Goal: Communication & Community: Answer question/provide support

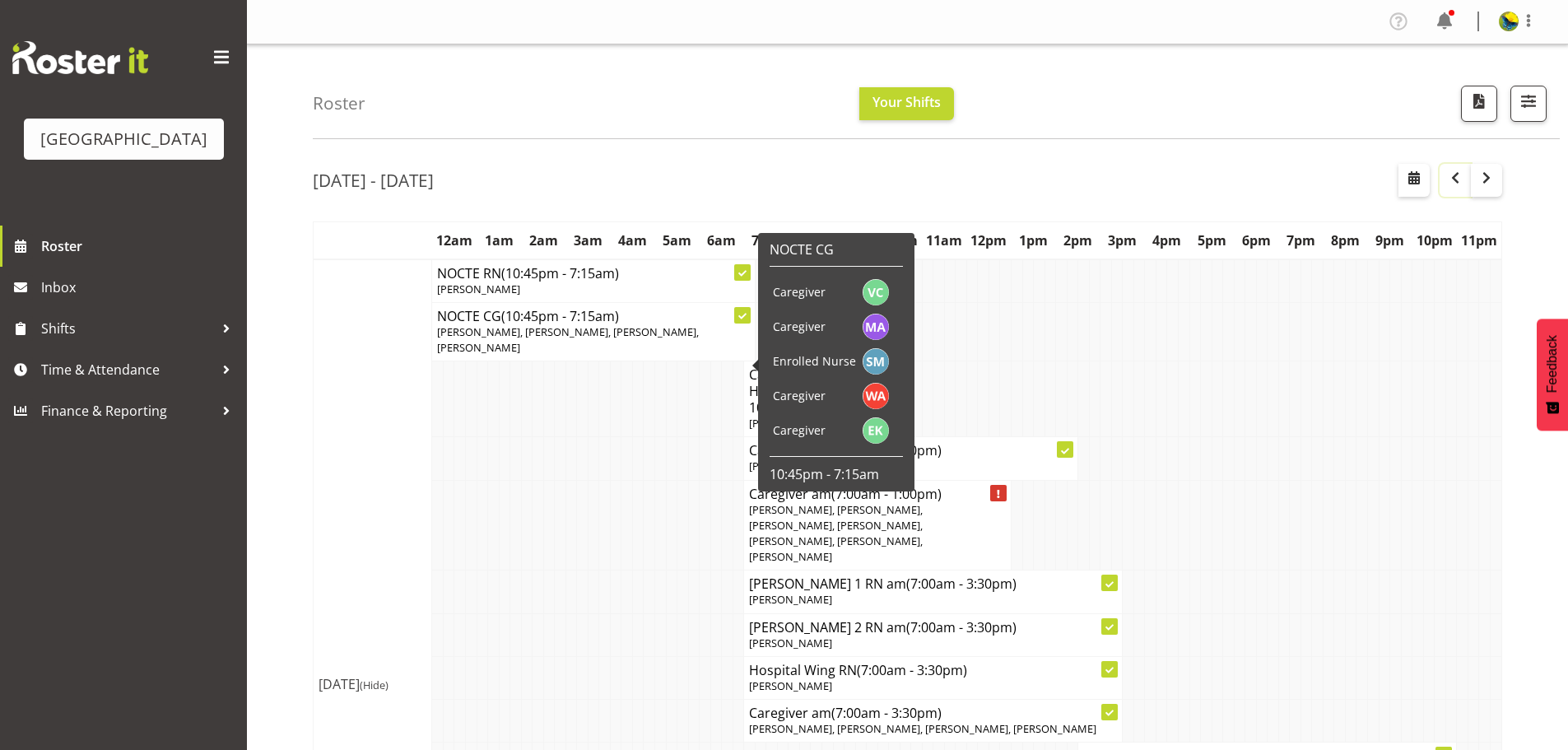
click at [1448, 188] on span "button" at bounding box center [1455, 177] width 19 height 19
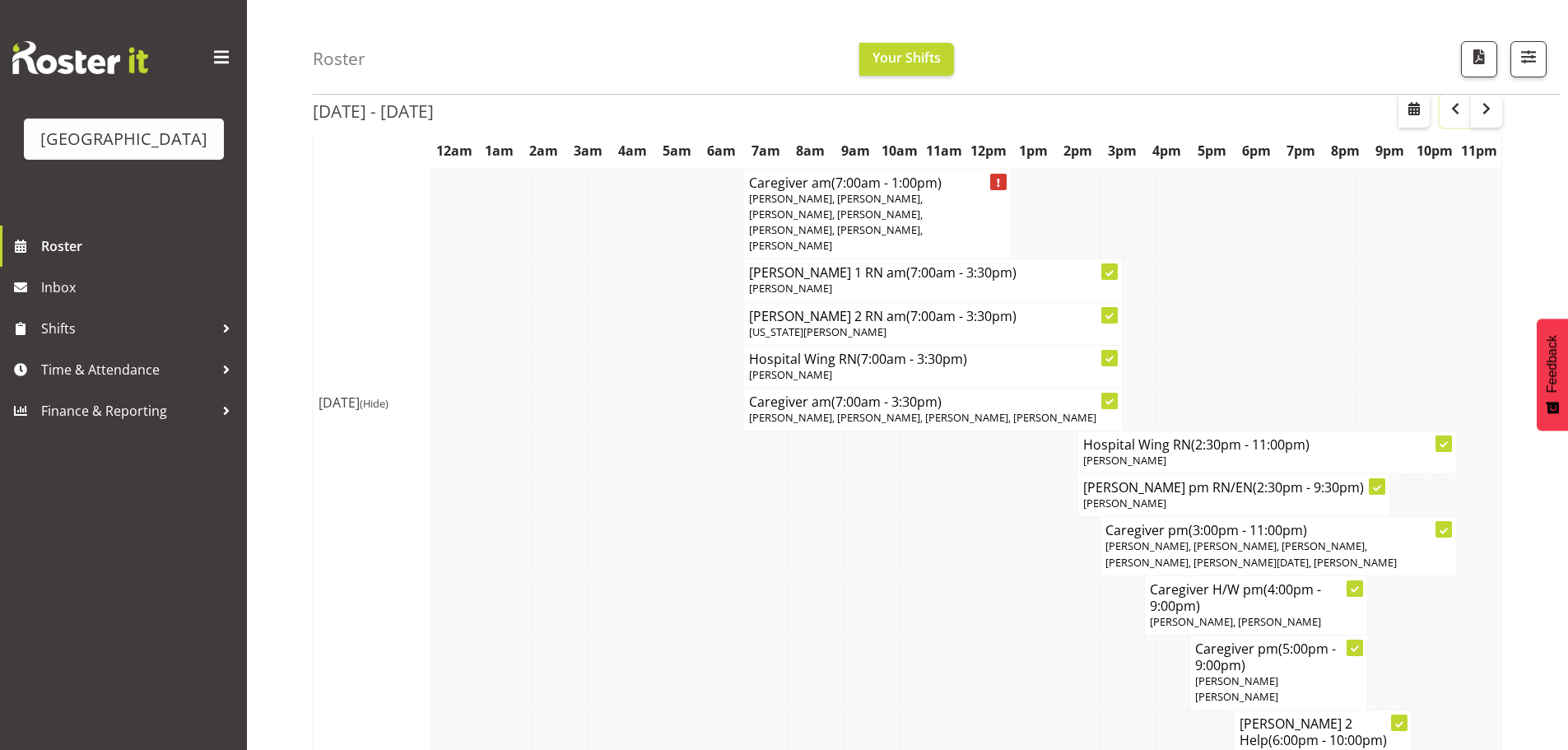
scroll to position [701, 0]
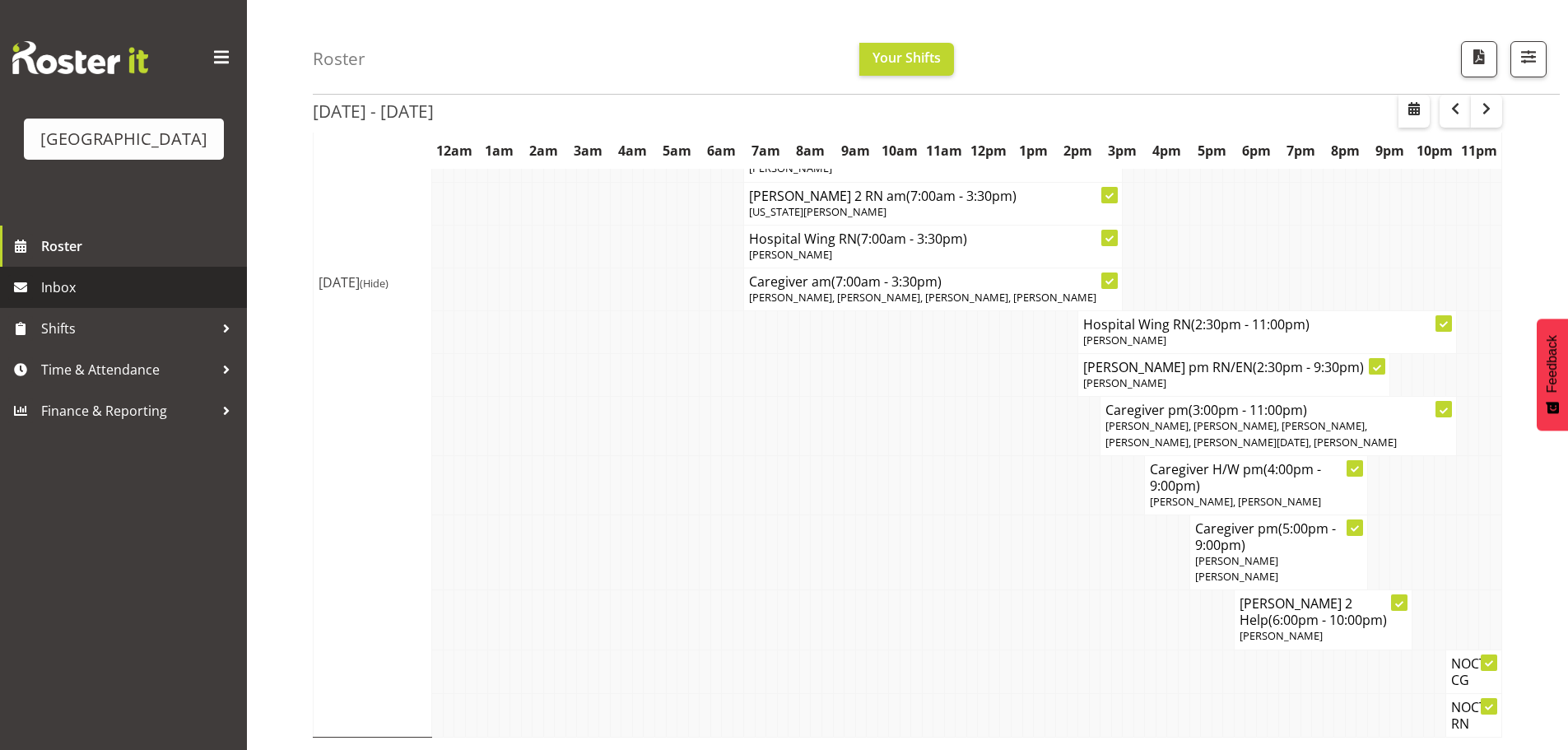
click at [77, 300] on span "Inbox" at bounding box center [140, 287] width 197 height 24
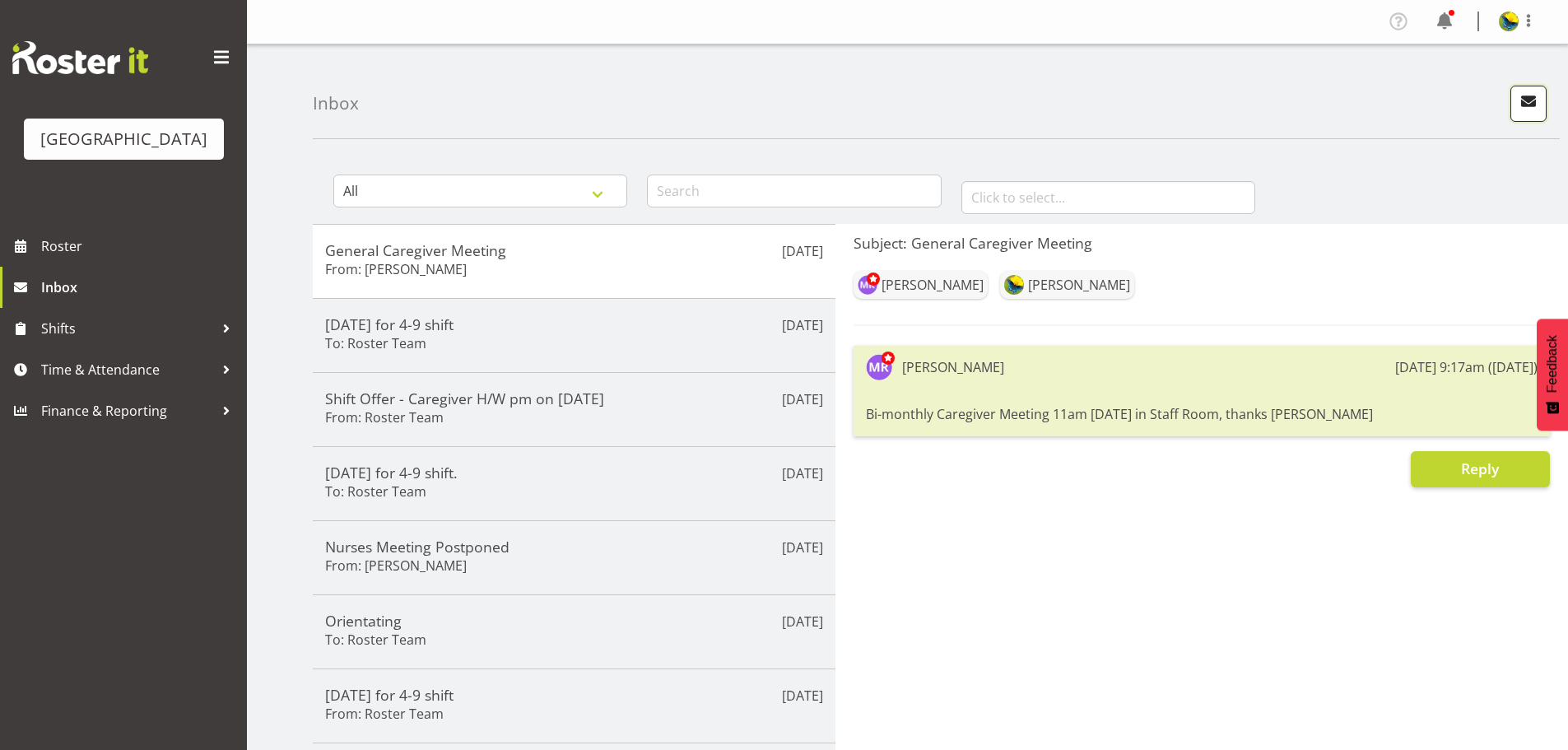
click at [1518, 112] on span "button" at bounding box center [1528, 100] width 21 height 21
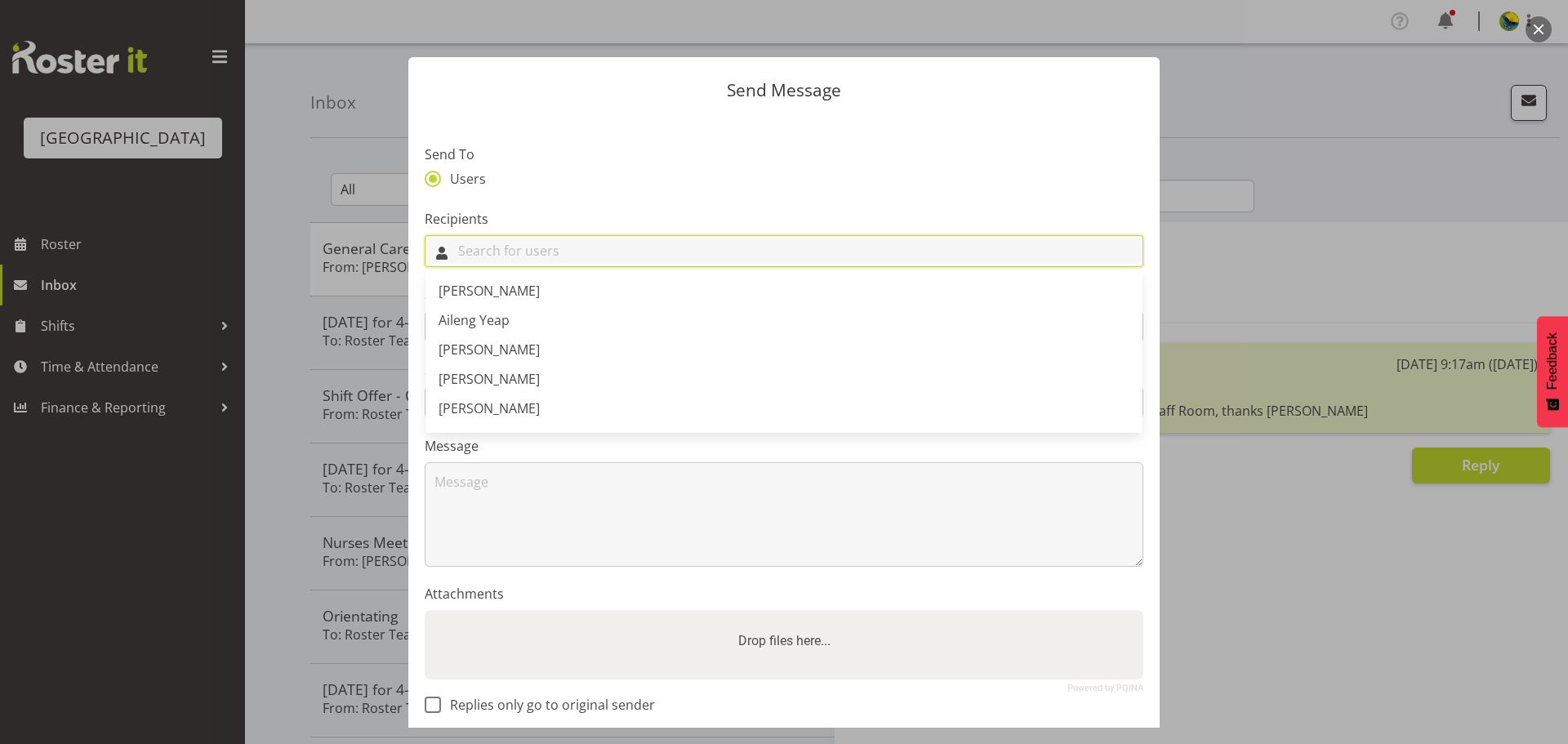
click at [471, 264] on input "text" at bounding box center [784, 251] width 717 height 25
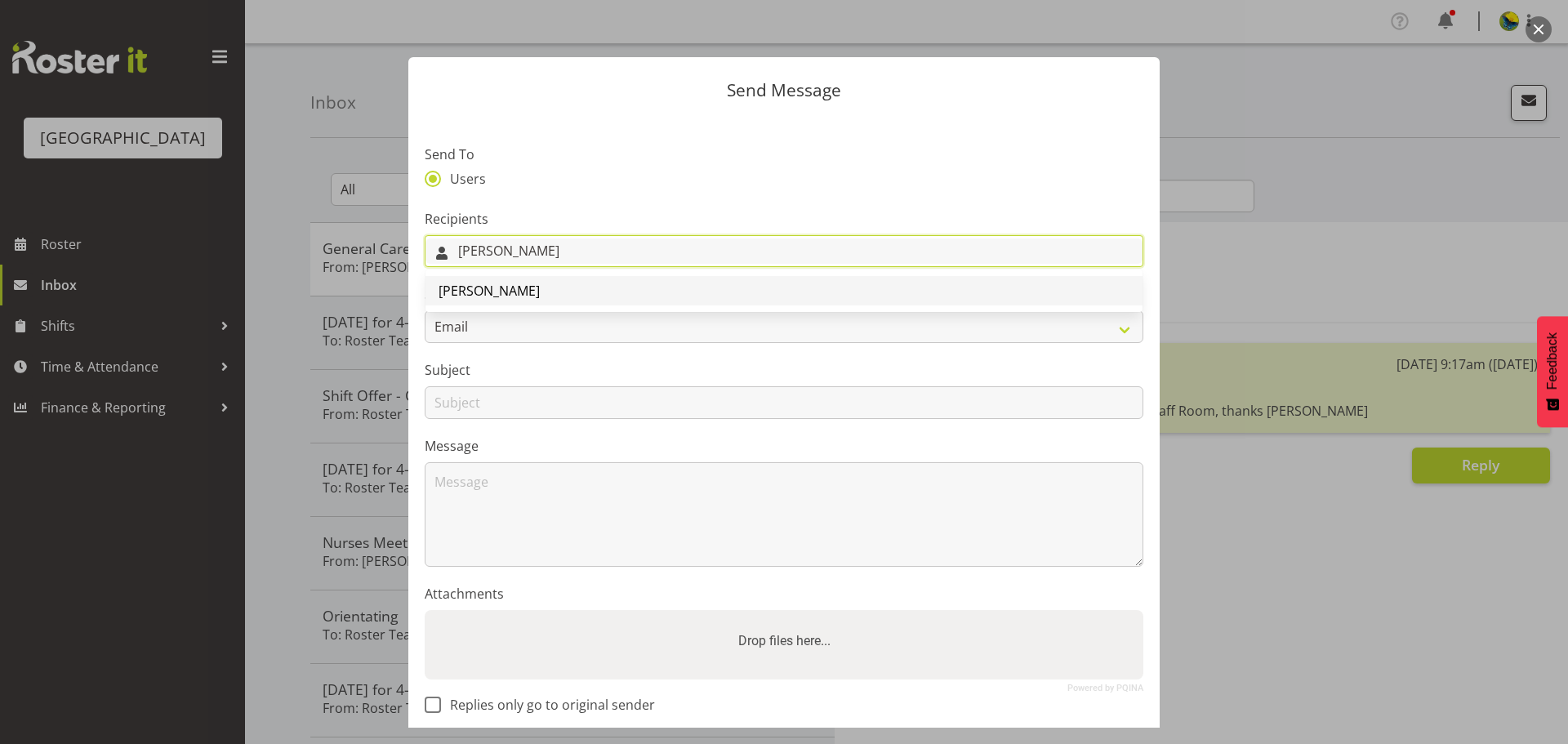
type input "[PERSON_NAME]"
click at [481, 300] on span "[PERSON_NAME]" at bounding box center [489, 290] width 101 height 18
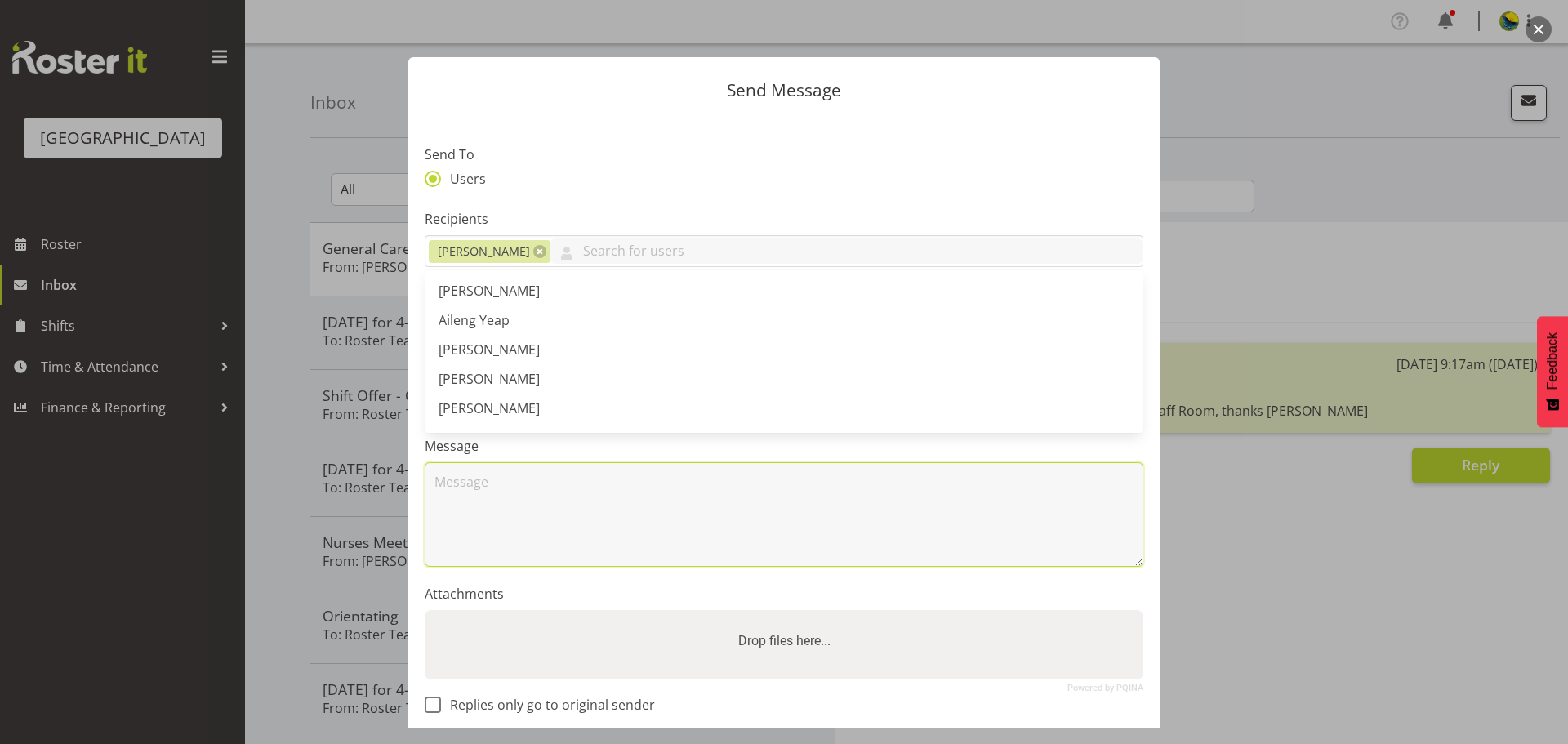
click at [615, 566] on textarea at bounding box center [784, 514] width 719 height 104
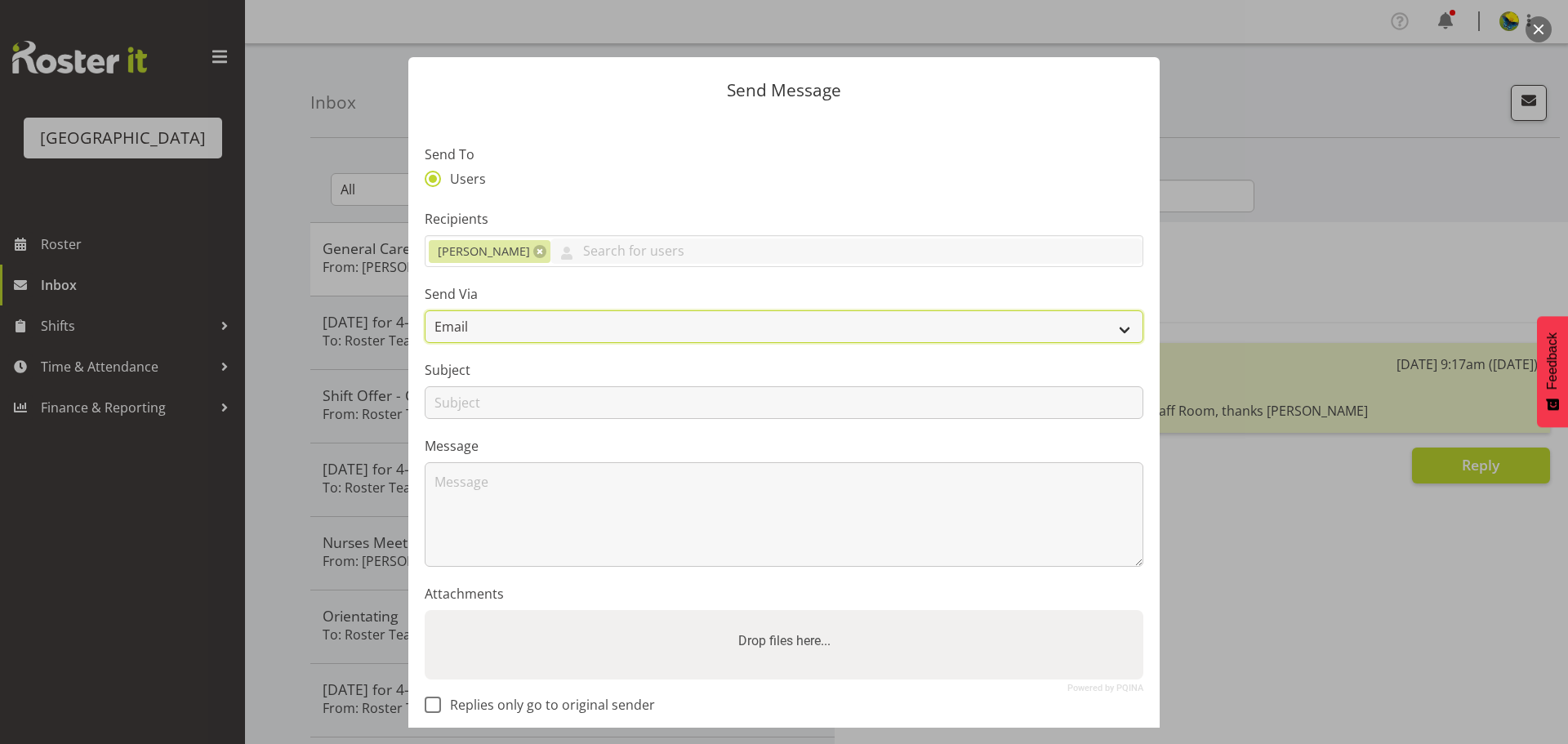
click at [548, 343] on select "Email SMS" at bounding box center [784, 326] width 719 height 33
select select "sms"
click at [425, 333] on select "Email SMS" at bounding box center [784, 326] width 719 height 33
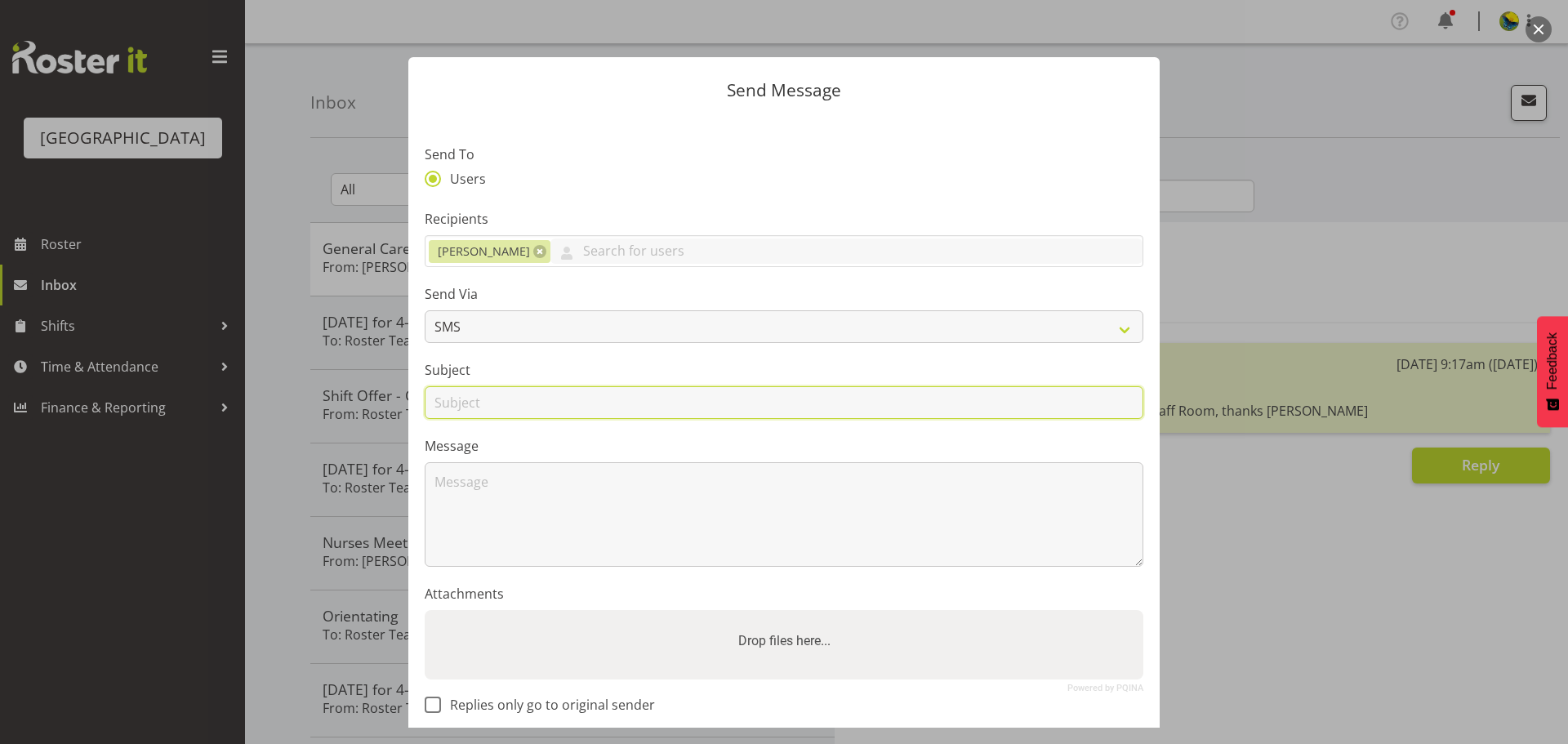
click at [494, 419] on input "text" at bounding box center [784, 402] width 719 height 33
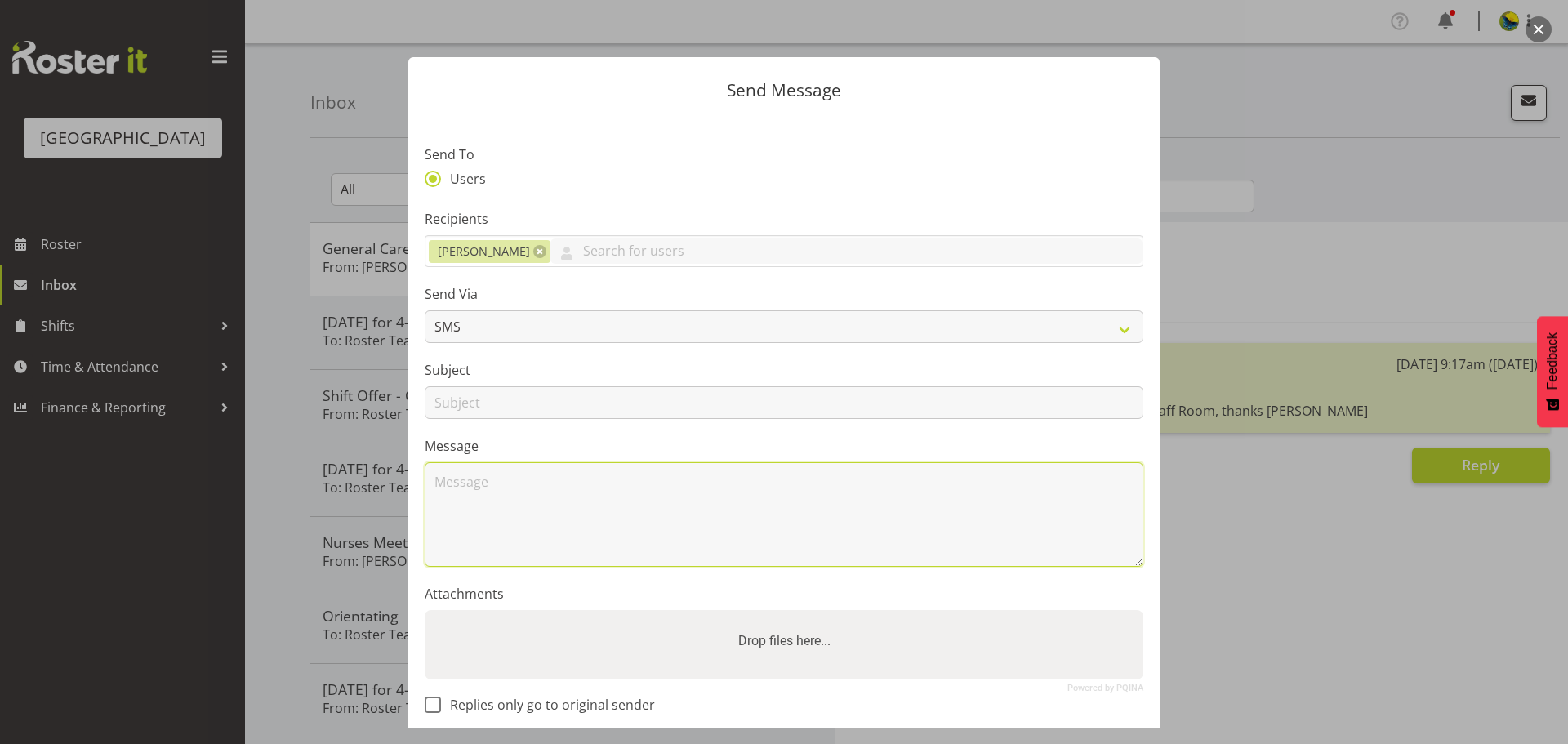
click at [470, 523] on textarea at bounding box center [784, 514] width 719 height 104
type textarea "G"
click at [787, 521] on textarea "Hi Wendy, sorry I can't work tomorrow for 4-9 shift because my husband daughter…" at bounding box center [784, 514] width 719 height 104
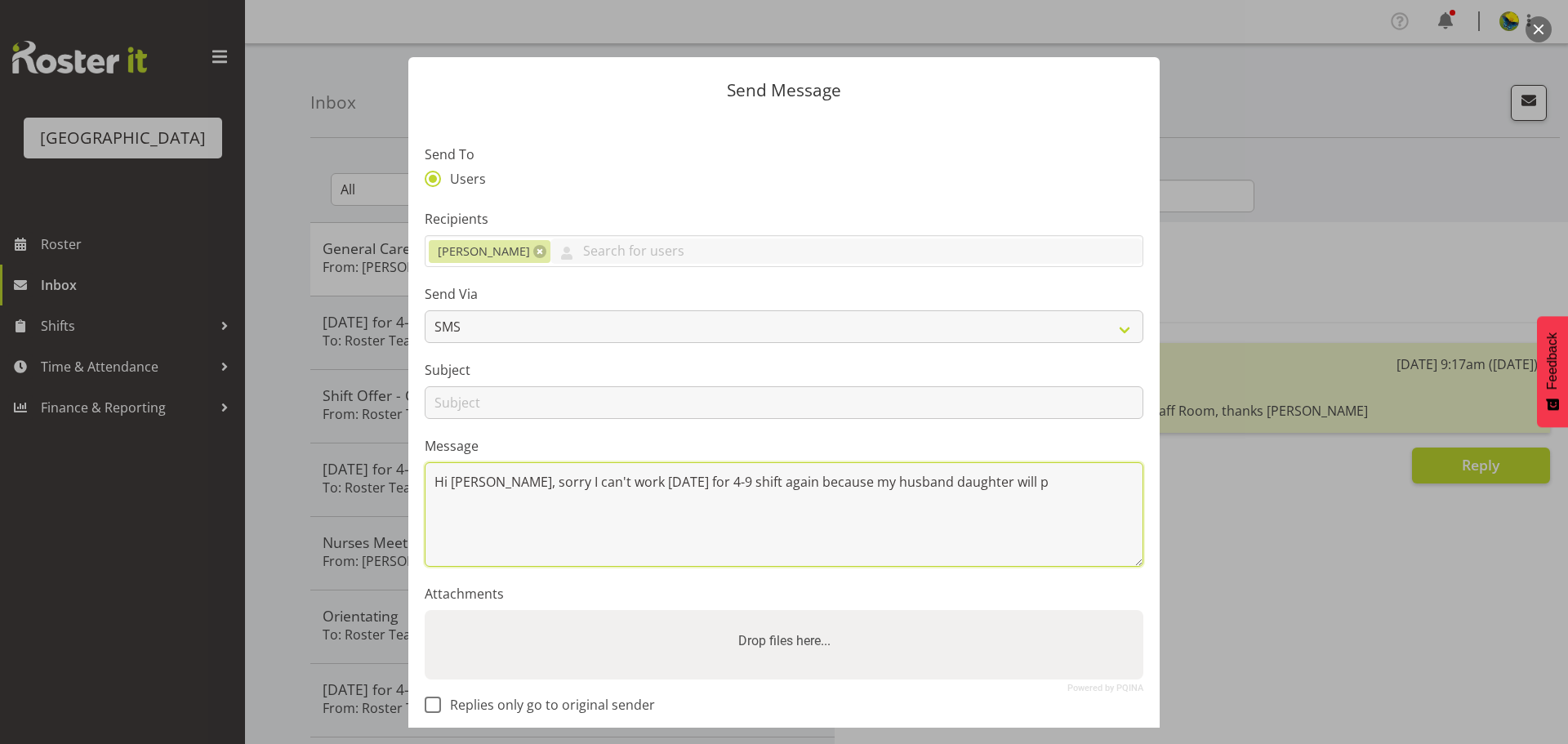
click at [970, 524] on textarea "Hi Wendy, sorry I can't work tomorrow for 4-9 shift again because my husband da…" at bounding box center [784, 514] width 719 height 104
drag, startPoint x: 1075, startPoint y: 521, endPoint x: 1082, endPoint y: 523, distance: 7.3
click at [1082, 523] on textarea "Hi Wendy, sorry I can't work tomorrow for 4-9 shift again because my husbands d…" at bounding box center [784, 514] width 719 height 104
drag, startPoint x: 576, startPoint y: 549, endPoint x: 596, endPoint y: 548, distance: 20.0
click at [596, 548] on textarea "Hi Wendy, sorry I can't work tomorrow for 4-9 shift again because my husband's …" at bounding box center [784, 514] width 719 height 104
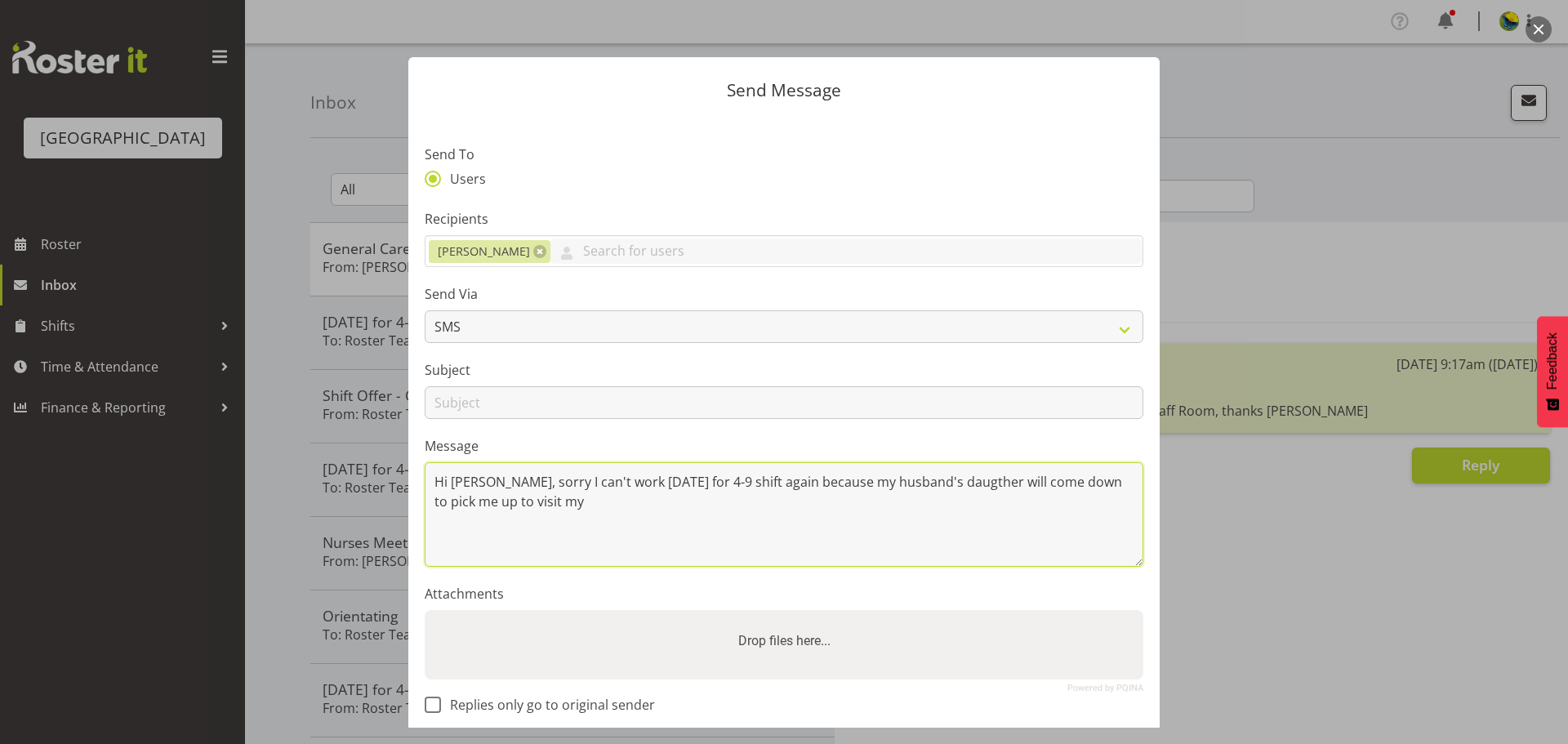
click at [679, 550] on textarea "Hi Wendy, sorry I can't work tomorrow for 4-9 shift again because my husband's …" at bounding box center [784, 514] width 719 height 104
drag, startPoint x: 1052, startPoint y: 544, endPoint x: 1061, endPoint y: 549, distance: 10.3
click at [1061, 549] on textarea "Hi Wendy, sorry I can't work tomorrow for 4-9 shift again because my husband's …" at bounding box center [784, 514] width 719 height 104
drag, startPoint x: 1071, startPoint y: 549, endPoint x: 1112, endPoint y: 561, distance: 42.7
click at [1112, 561] on textarea "Hi Wendy, sorry I can't work tomorrow for 4-9 shift again because my husband's …" at bounding box center [784, 514] width 719 height 104
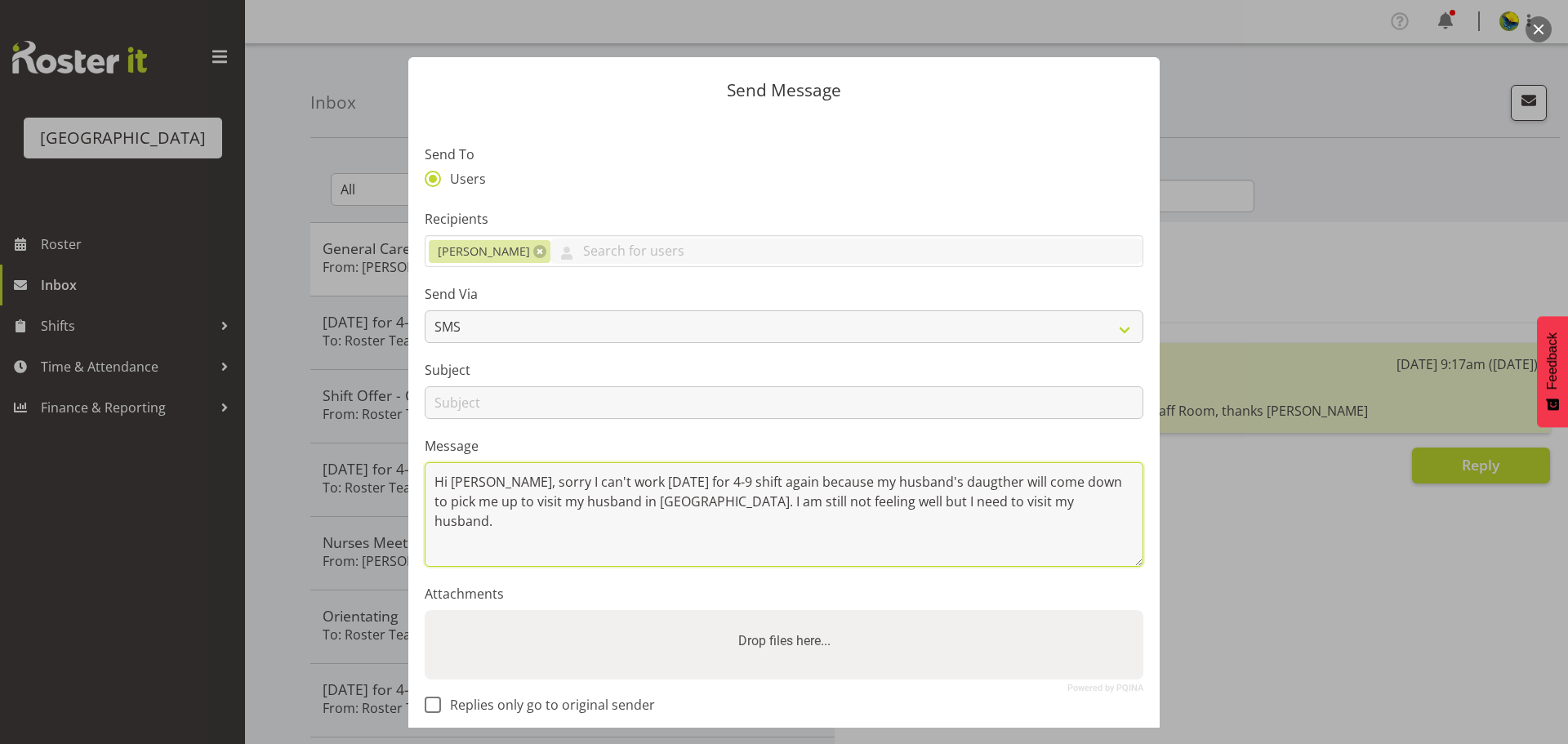
click at [1036, 546] on textarea "Hi Wendy, sorry I can't work tomorrow for 4-9 shift again because my husband's …" at bounding box center [784, 514] width 719 height 104
click at [1036, 547] on textarea "Hi Wendy, sorry I can't work tomorrow for 4-9 shift again because my husband's …" at bounding box center [784, 514] width 719 height 104
click at [522, 566] on textarea "Hi Wendy, sorry I can't work tomorrow for 4-9 shift again because my husband's …" at bounding box center [784, 514] width 719 height 104
click at [1071, 546] on textarea "Hi Wendy, sorry I can't work tomorrow for 4-9 shift again because my husband's …" at bounding box center [784, 514] width 719 height 104
click at [648, 567] on textarea "Hi Wendy, sorry I can't work tomorrow for 4-9 shift again because my husband's …" at bounding box center [784, 514] width 719 height 104
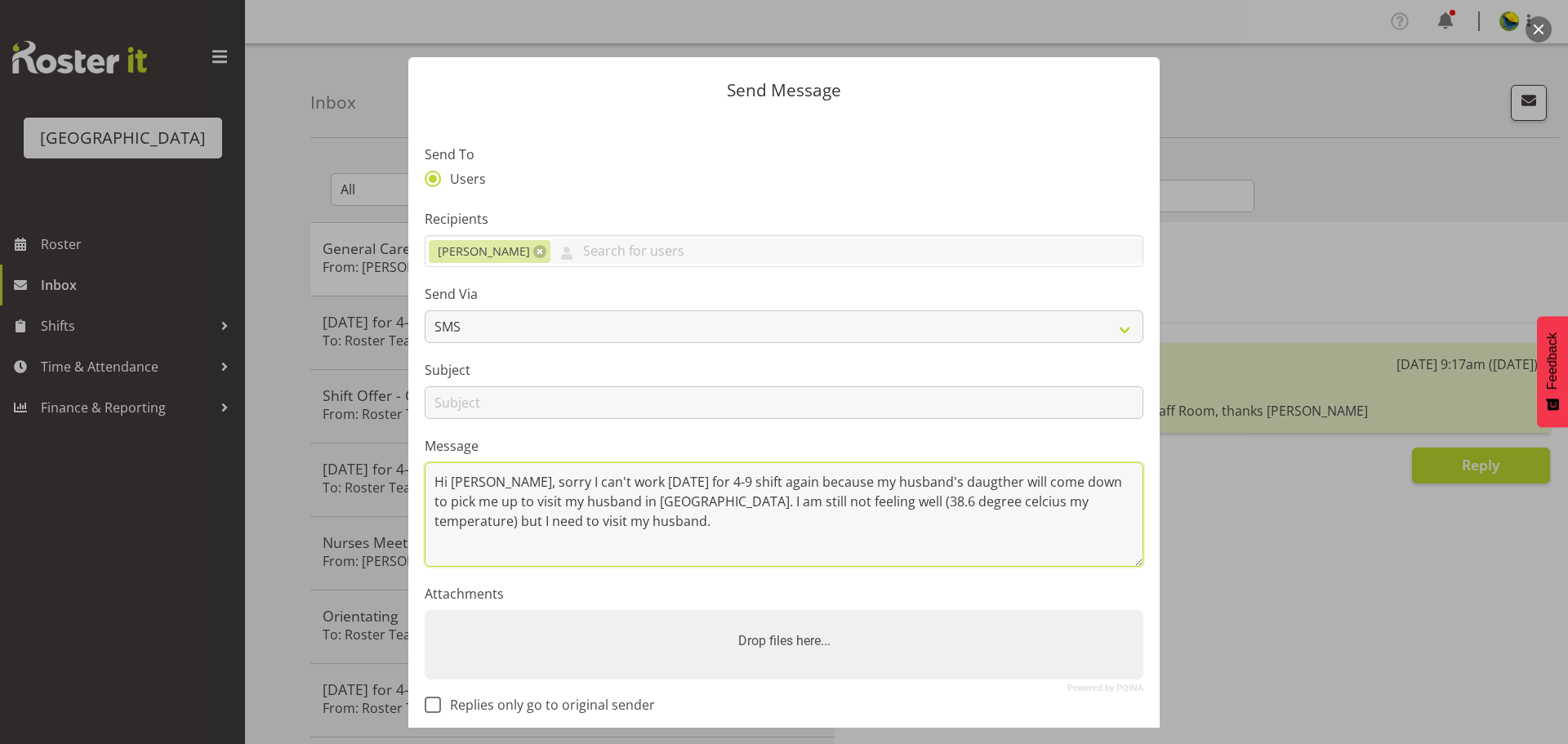
click at [919, 567] on textarea "Hi Wendy, sorry I can't work tomorrow for 4-9 shift again because my husband's …" at bounding box center [784, 514] width 719 height 104
click at [919, 563] on textarea "Hi Wendy, sorry I can't work tomorrow for 4-9 shift again because my husband's …" at bounding box center [784, 514] width 719 height 104
drag, startPoint x: 516, startPoint y: 591, endPoint x: 387, endPoint y: 515, distance: 149.7
click at [387, 515] on div "Send Message Send To Users Recipients Wendy Hayden Abigail Savage Aileng Yeap A…" at bounding box center [784, 372] width 1568 height 744
type textarea "Hi Wendy, sorry I can't work tomorrow for 4-9 shift again because my husband's …"
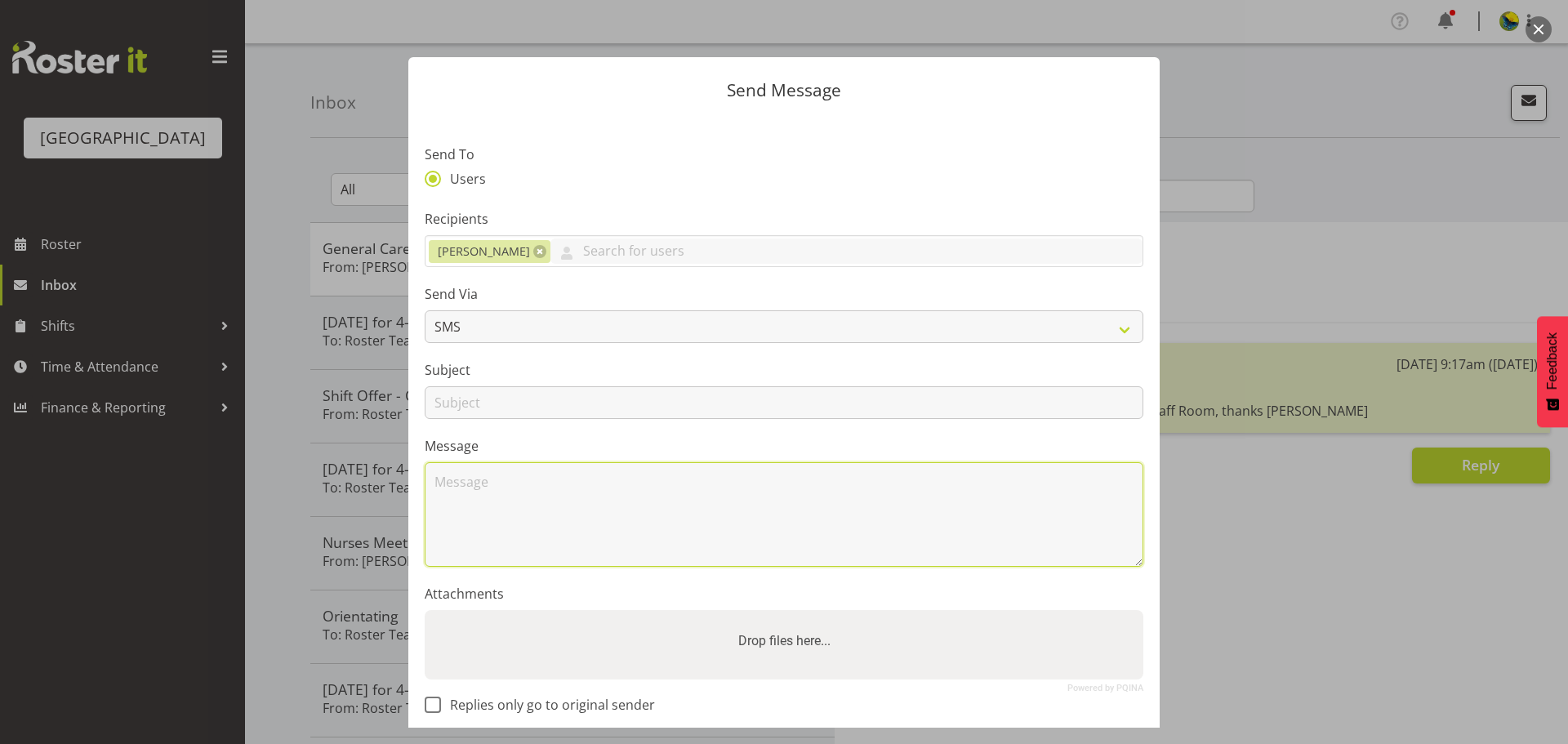
paste textarea "Hi Wendy, sorry I won't be able to work tomorrow for the 4-9 shift again as my …"
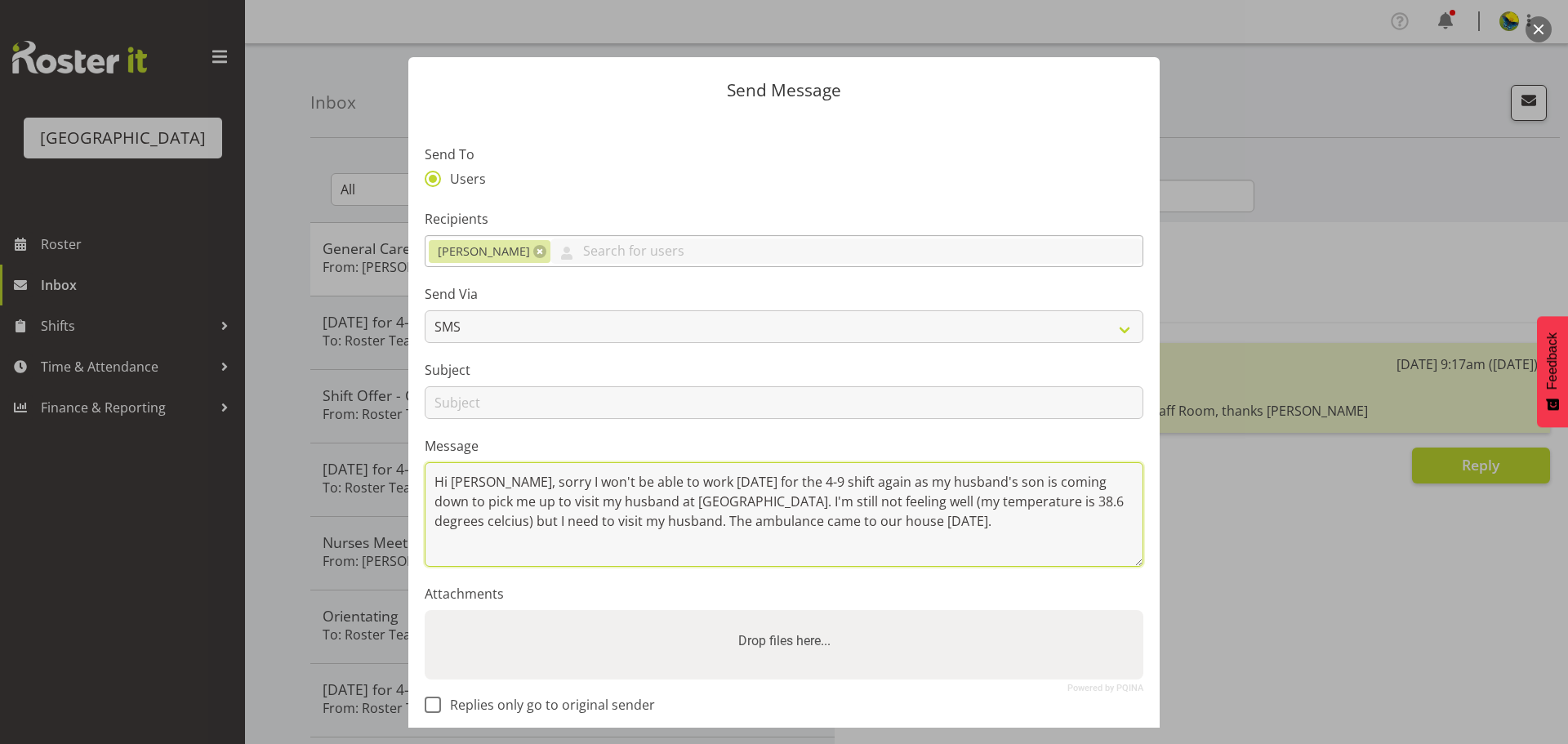
type textarea "Hi Wendy, sorry I won't be able to work tomorrow for the 4-9 shift again as my …"
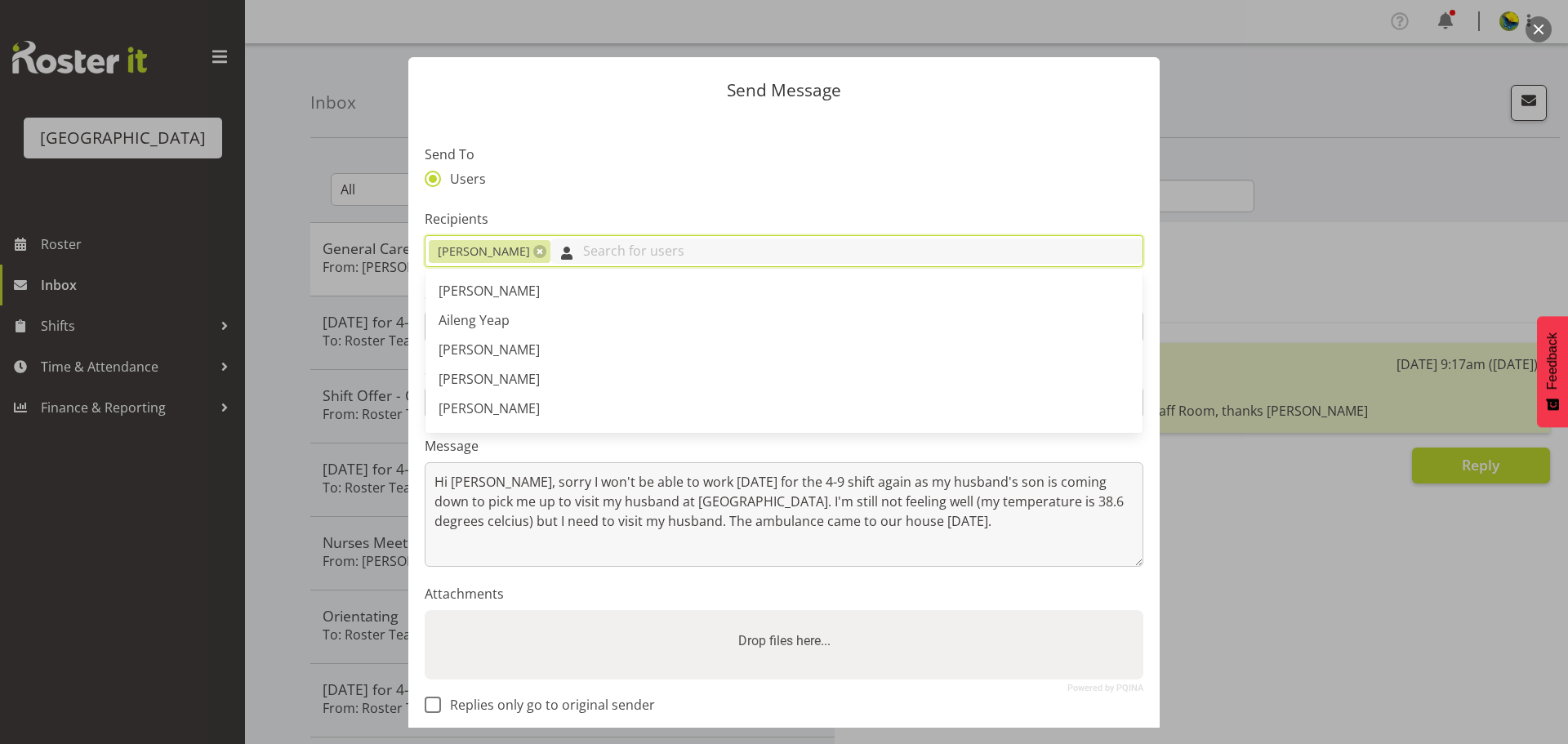
click at [585, 264] on input "text" at bounding box center [846, 251] width 592 height 25
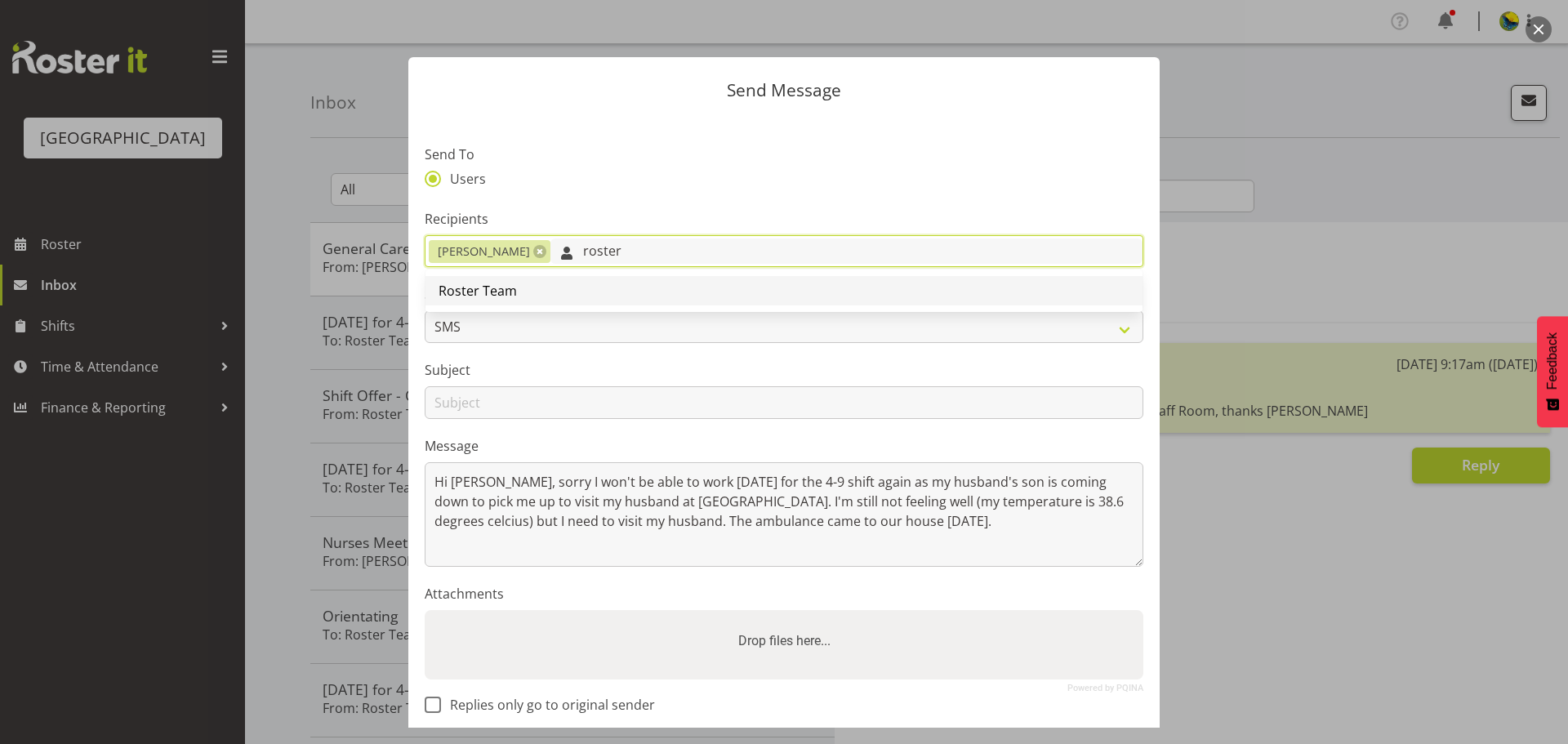
type input "roster"
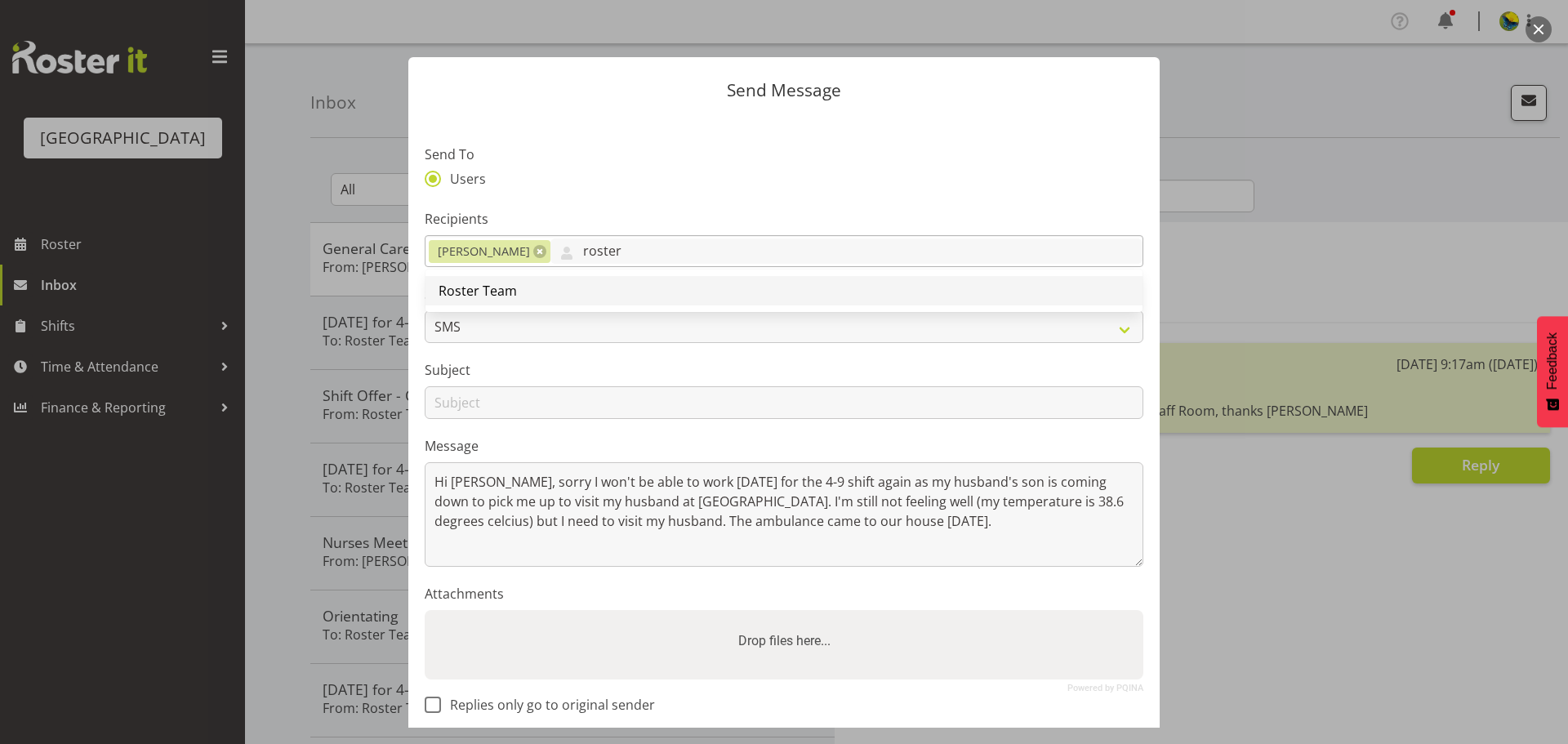
click at [474, 300] on span "Roster Team" at bounding box center [478, 290] width 79 height 18
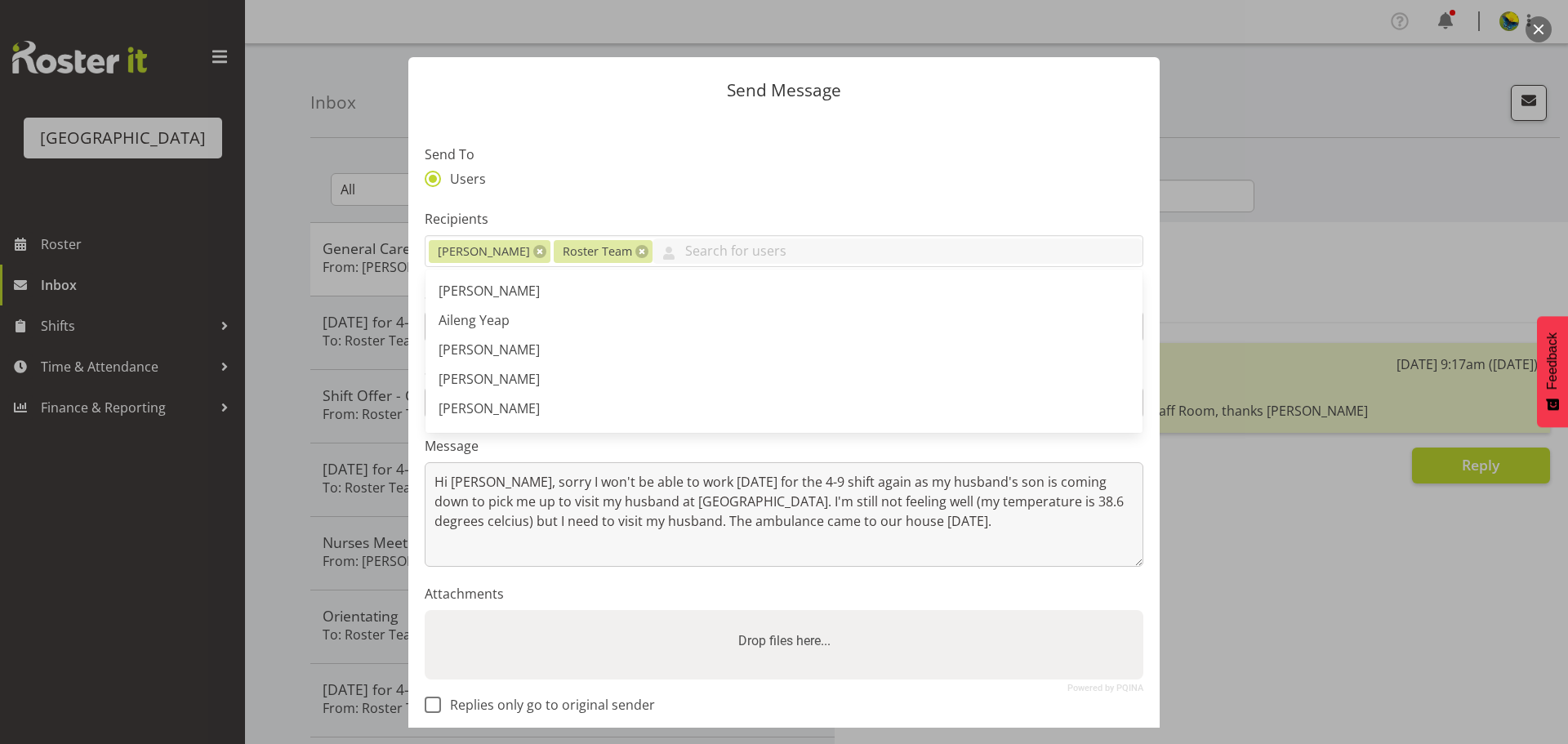
click at [565, 472] on section "Send To Users Recipients Wendy Hayden Roster Team Abigail Savage Aileng Yeap Al…" at bounding box center [783, 426] width 751 height 620
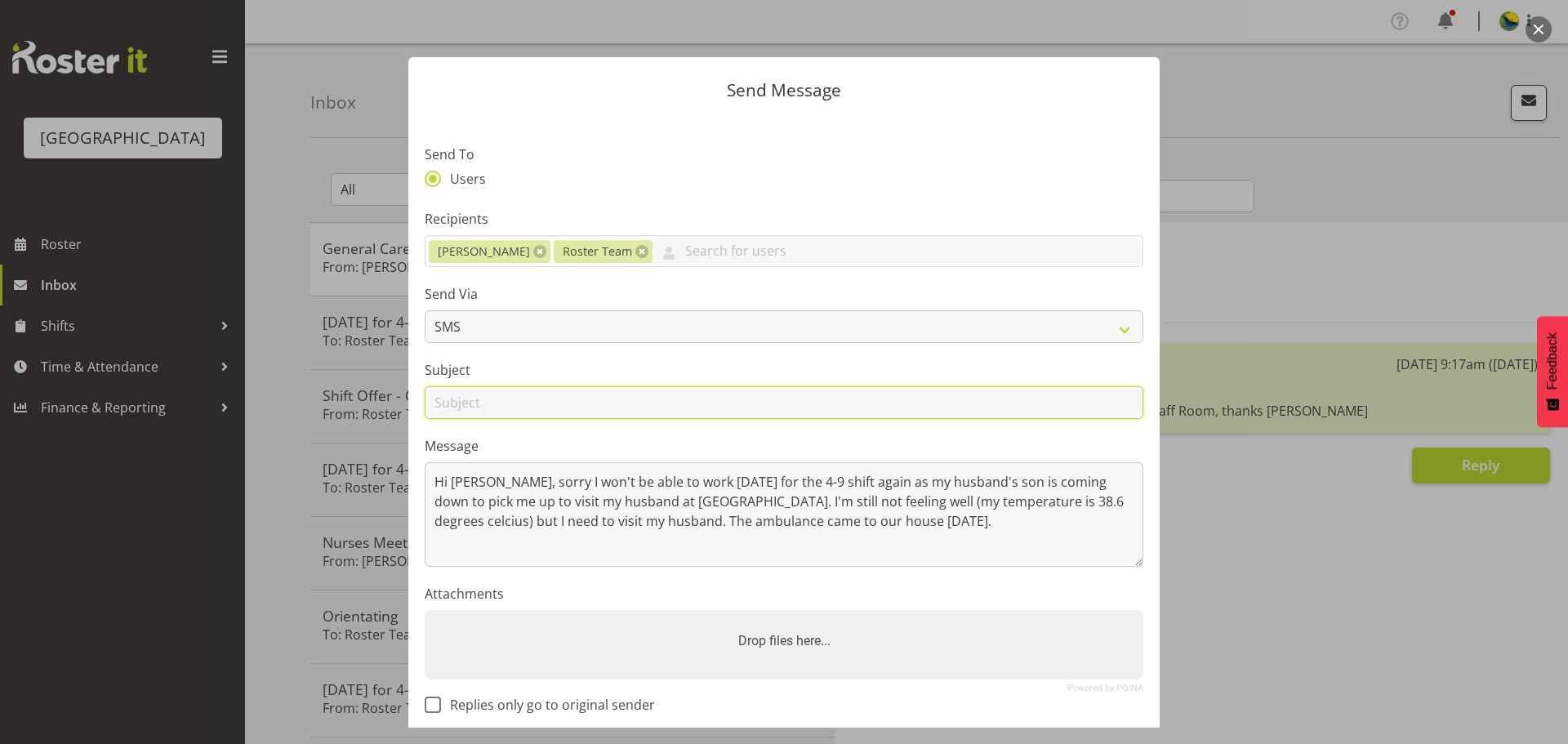
click at [603, 419] on input "text" at bounding box center [784, 402] width 719 height 33
type input "W"
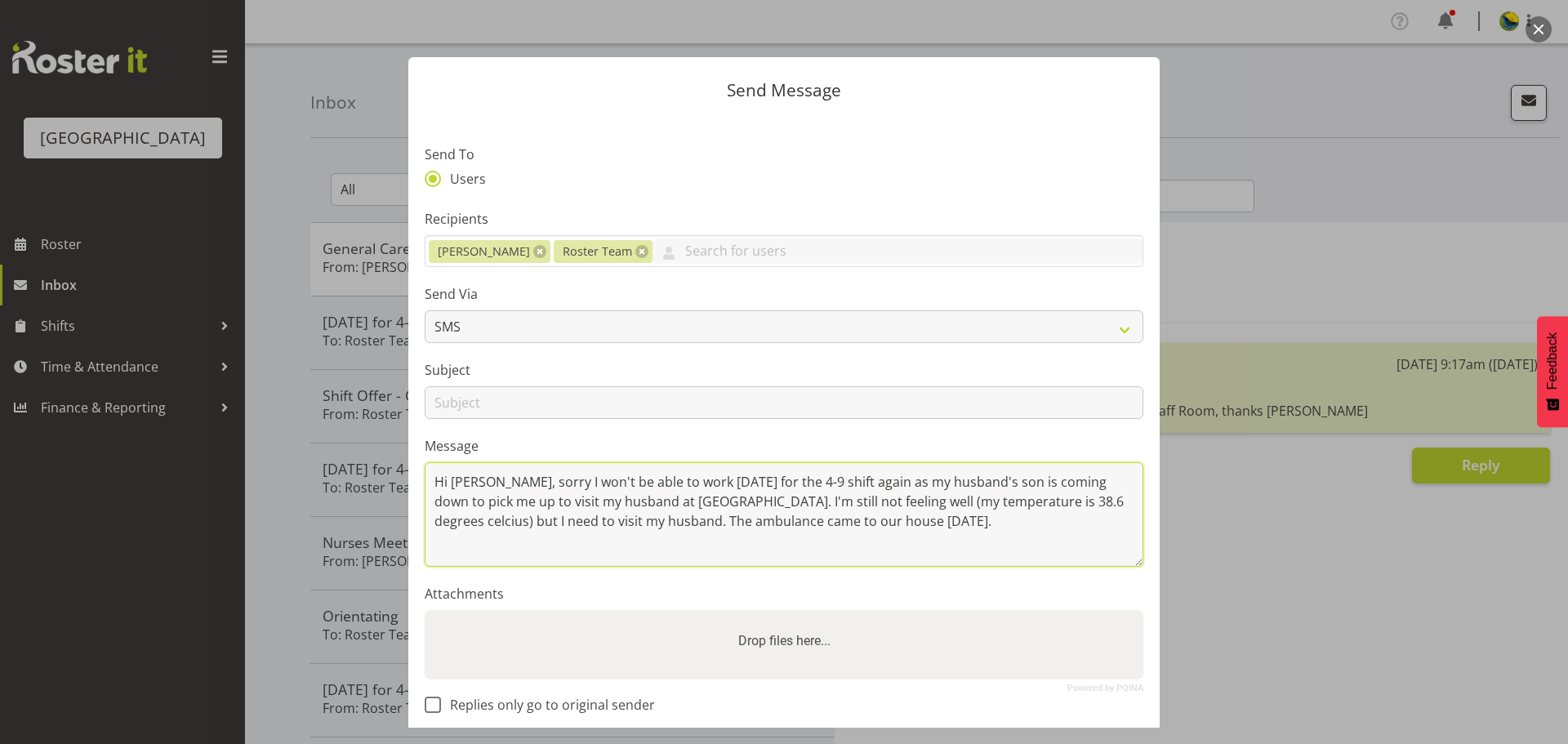
drag, startPoint x: 1045, startPoint y: 524, endPoint x: 1063, endPoint y: 510, distance: 22.8
click at [1071, 524] on textarea "Hi Wendy, sorry I won't be able to work tomorrow for the 4-9 shift again as my …" at bounding box center [784, 514] width 719 height 104
click at [1041, 526] on textarea "Hi Wendy, sorry I won't be able to work tomorrow for the 4-9 shift again as my …" at bounding box center [784, 514] width 719 height 104
type textarea "Hi Wendy, sorry I won't be able to work tomorrow for the 4-9 shift again as my …"
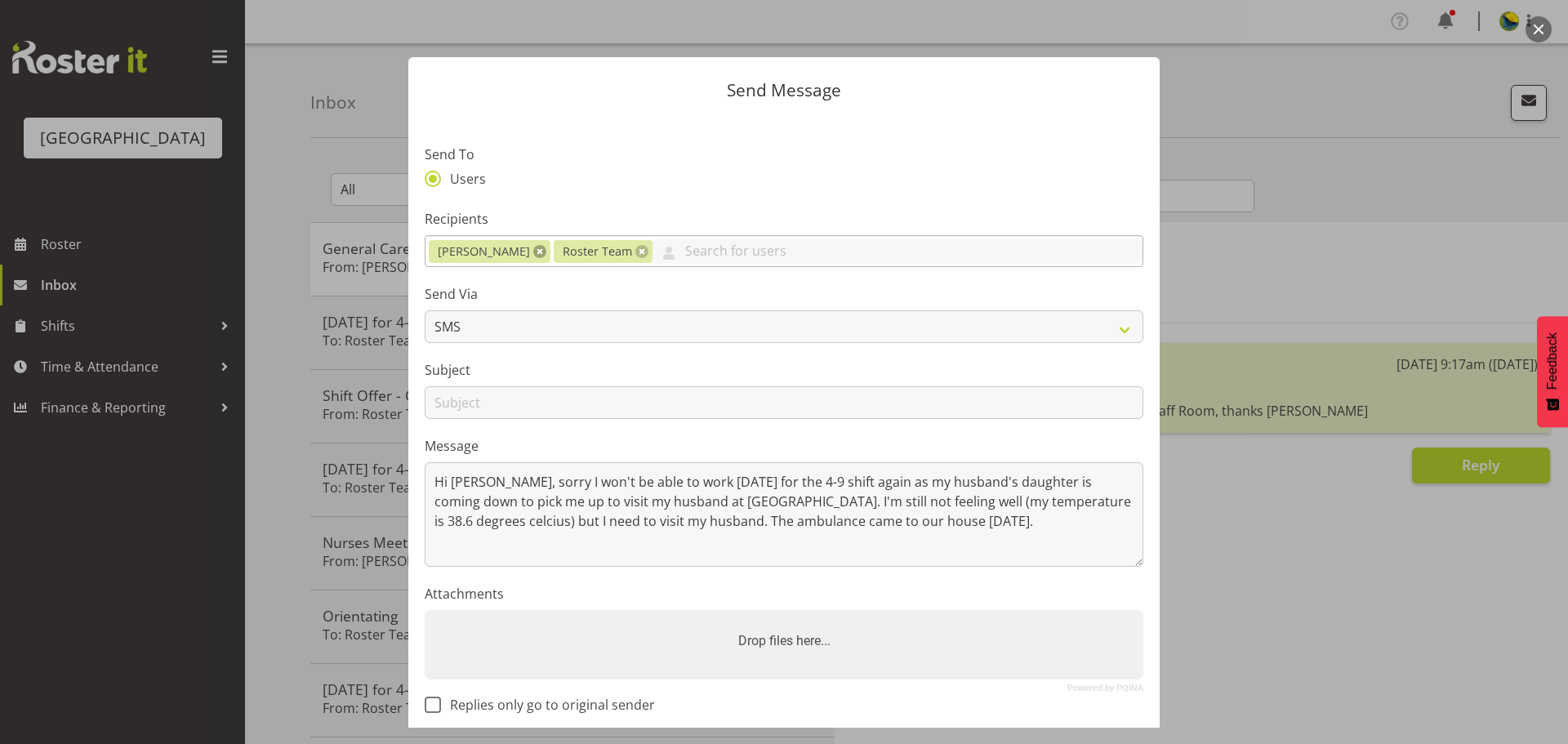
click at [542, 258] on link at bounding box center [540, 252] width 13 height 13
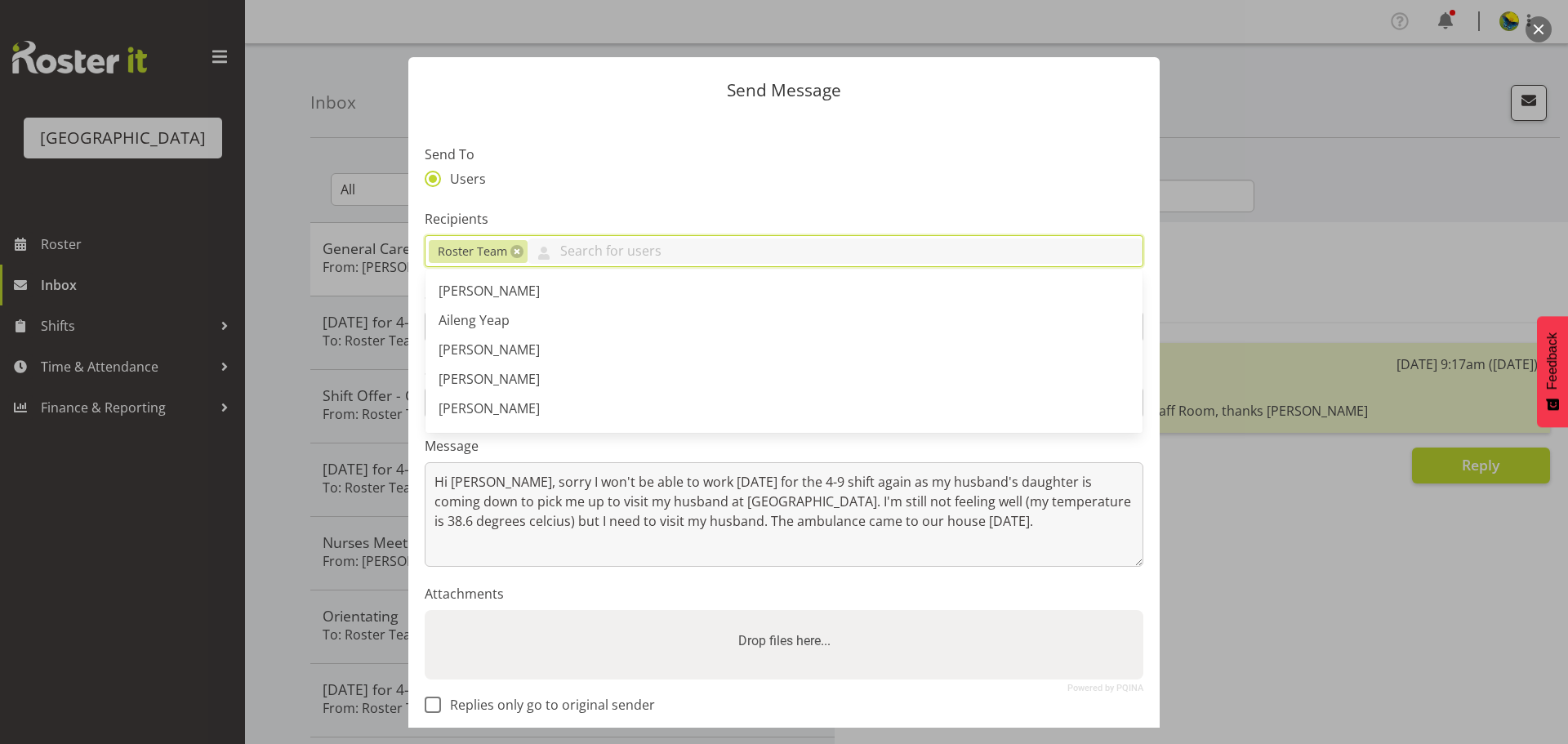
click at [809, 456] on label "Message" at bounding box center [784, 446] width 719 height 19
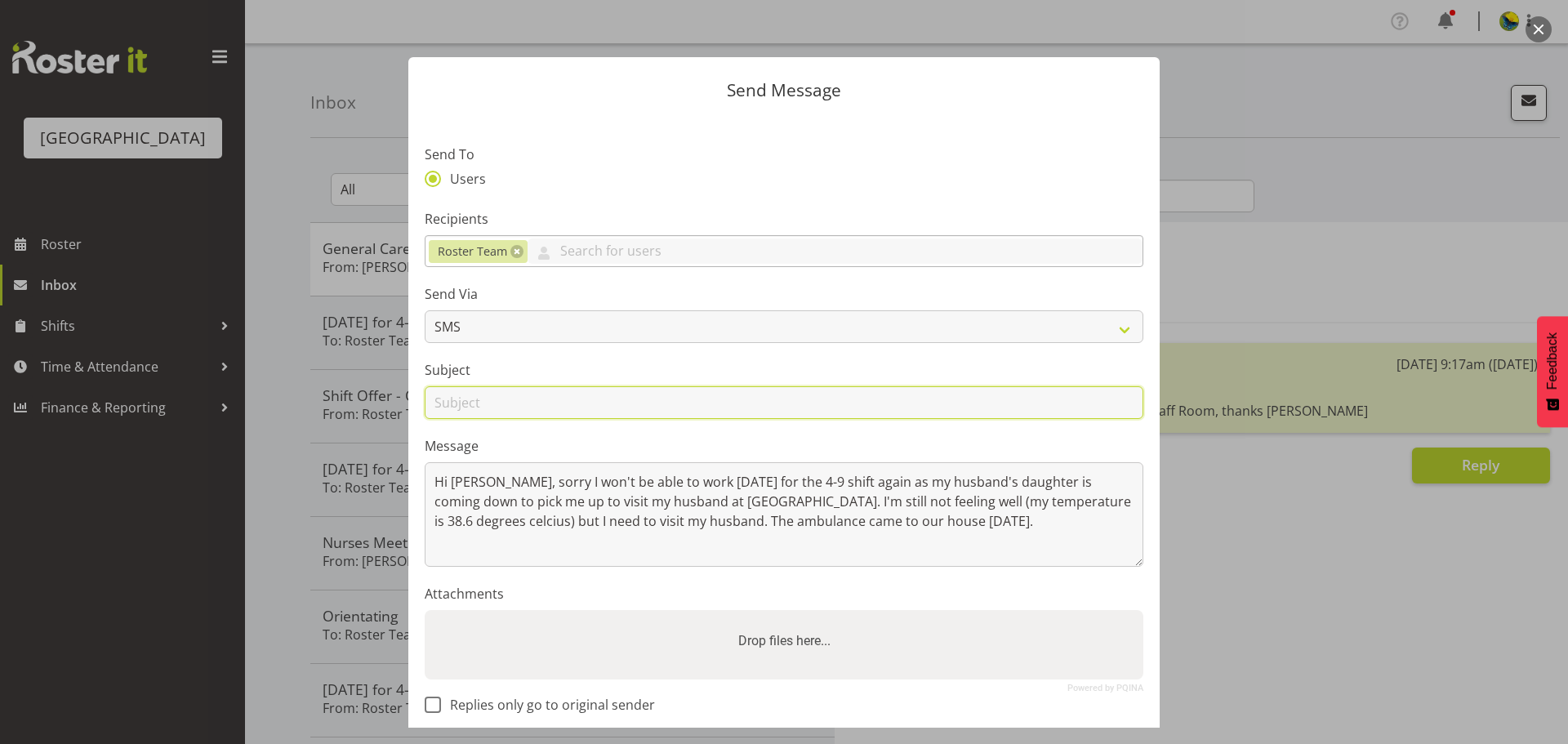
click at [600, 419] on input "text" at bounding box center [784, 402] width 719 height 33
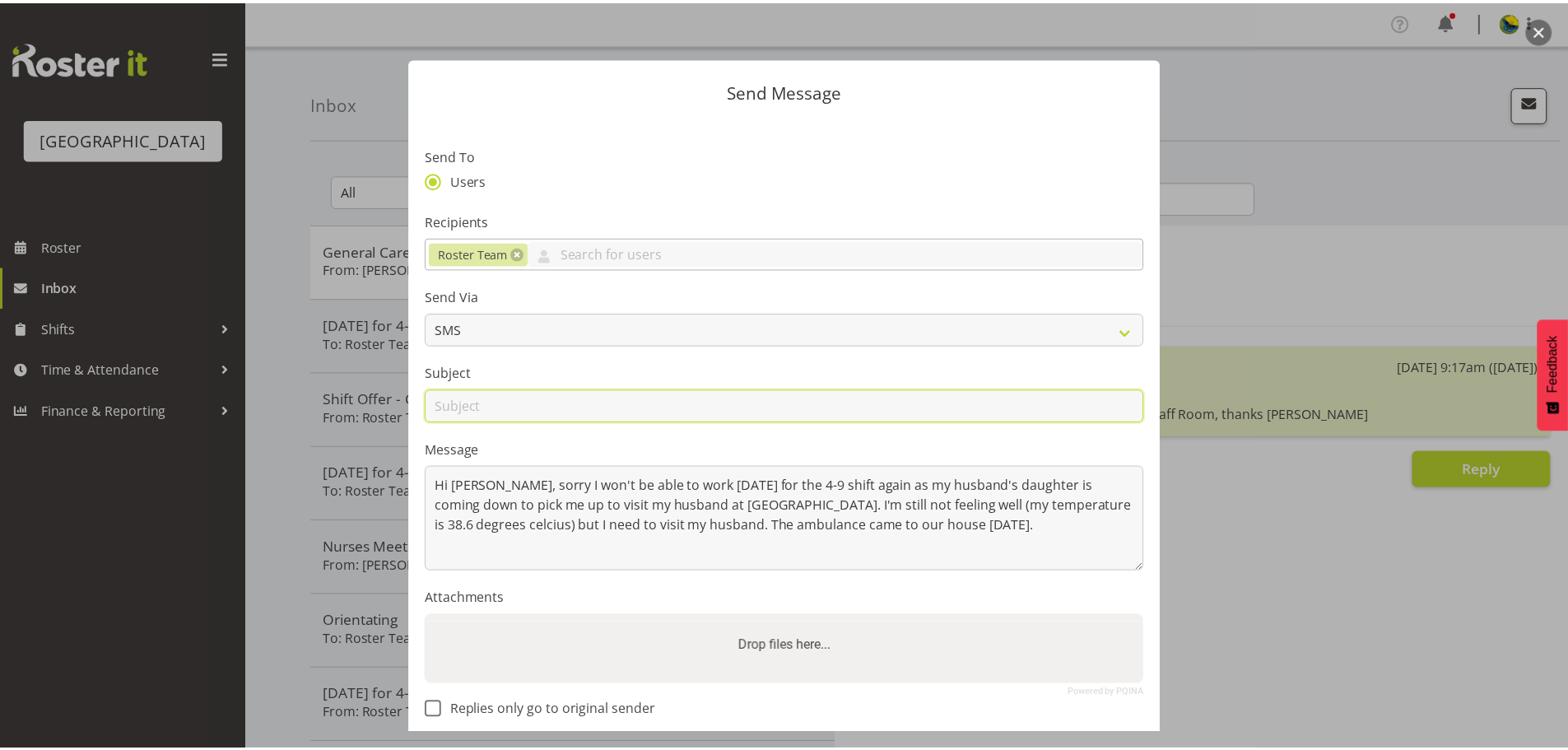
scroll to position [152, 0]
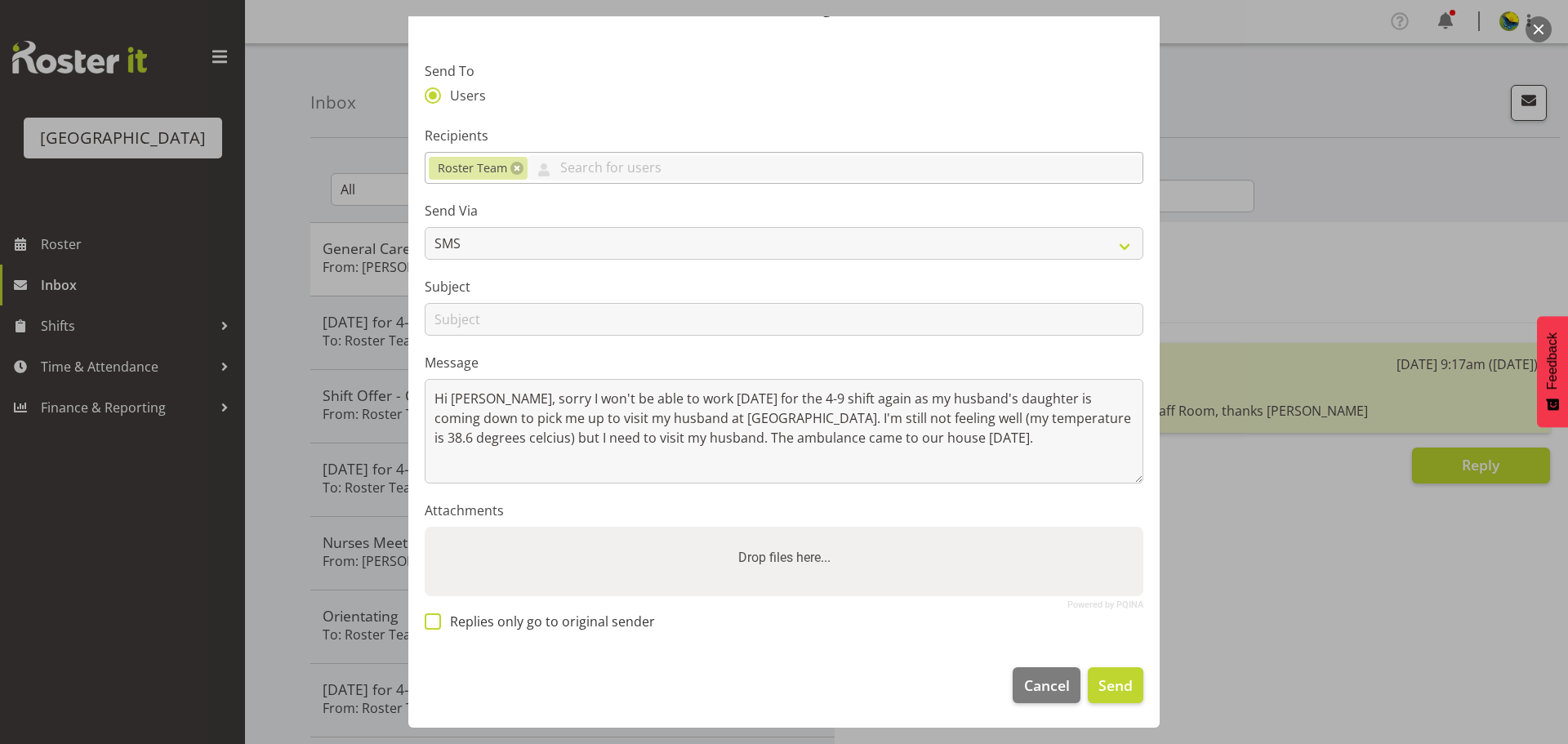
click at [432, 620] on span at bounding box center [433, 622] width 17 height 17
click at [432, 620] on input "Replies only go to original sender" at bounding box center [430, 622] width 11 height 11
checkbox input "true"
click at [622, 303] on input "text" at bounding box center [784, 318] width 719 height 33
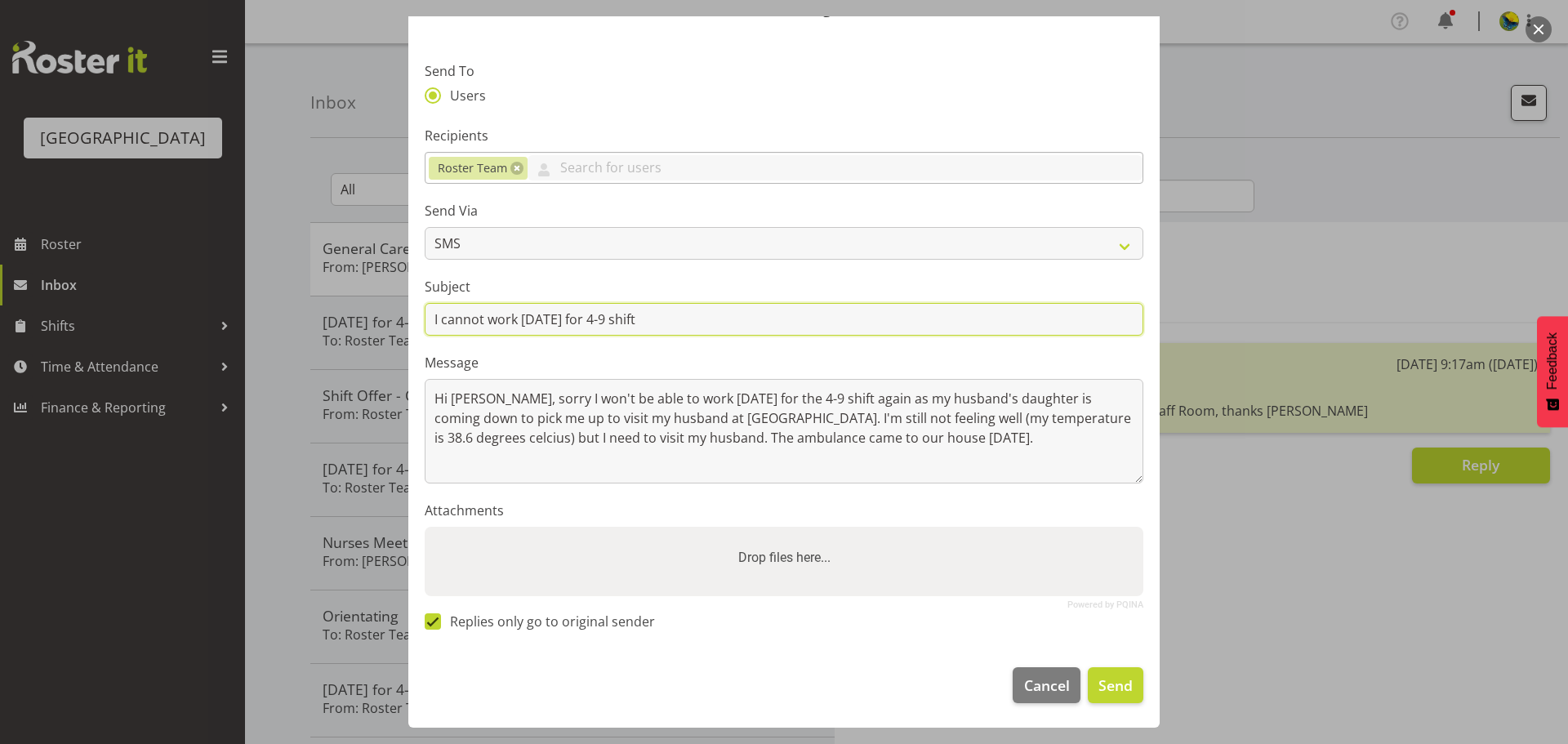
type input "I cannot work tomorrow for 4-9 shift"
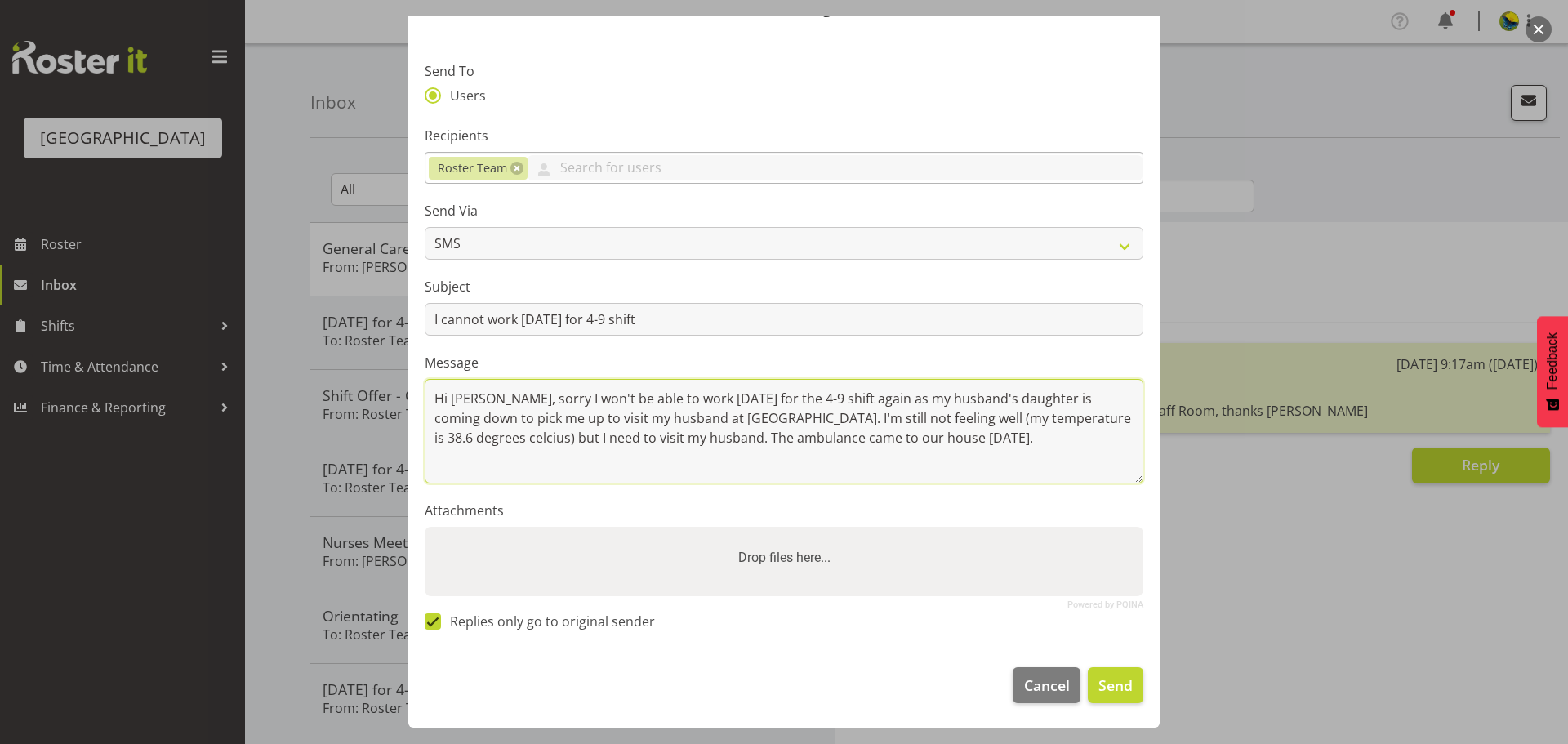
click at [605, 446] on textarea "Hi Wendy, sorry I won't be able to work tomorrow for the 4-9 shift again as my …" at bounding box center [784, 431] width 719 height 104
drag, startPoint x: 763, startPoint y: 441, endPoint x: 399, endPoint y: 349, distance: 375.4
click at [399, 349] on div "Send Message Send To Users Recipients Roster Team Abigail Savage Aileng Yeap Al…" at bounding box center [784, 288] width 784 height 711
type textarea "Hi Wendy, sorry I won't be able to work tomorrow for the 4-9 shift again as my …"
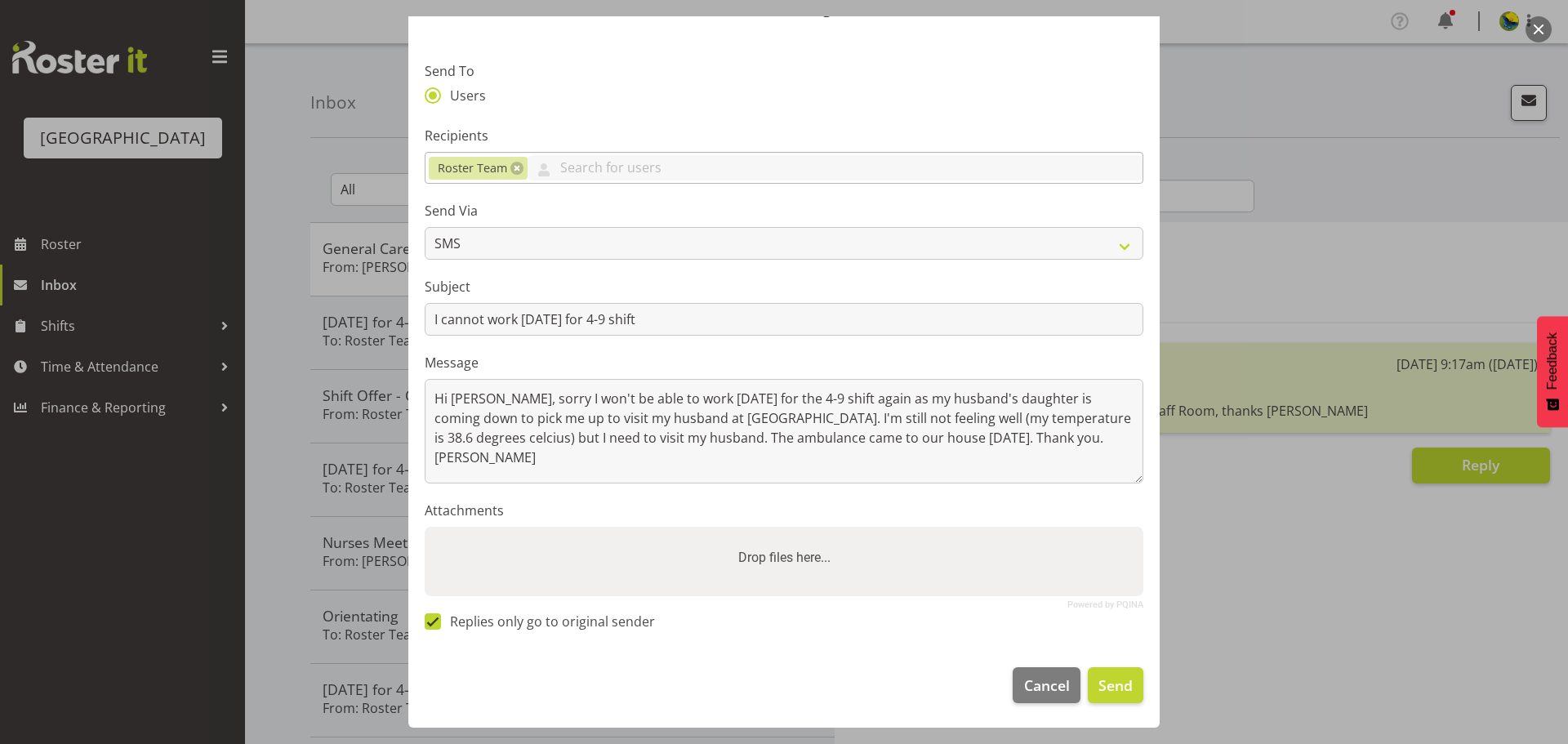
click at [746, 88] on div "Users" at bounding box center [784, 98] width 719 height 21
click at [1112, 694] on span "Send" at bounding box center [1115, 685] width 34 height 21
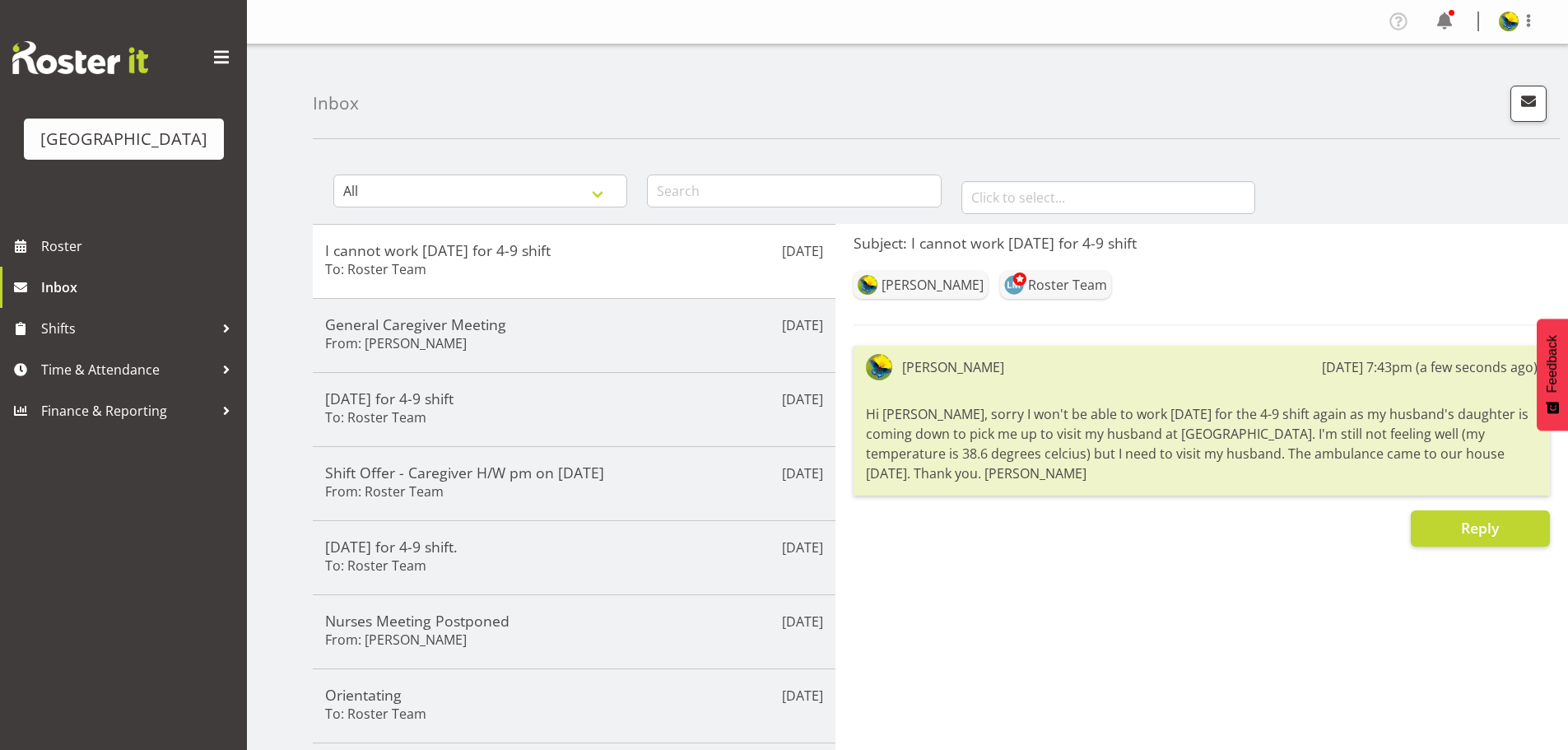
drag, startPoint x: 1314, startPoint y: 515, endPoint x: 854, endPoint y: 428, distance: 468.2
click at [854, 428] on div "Gemma Hall 24th Aug 7:43pm (a few seconds ago) Hi Wendy, sorry I won't be able …" at bounding box center [1201, 421] width 697 height 150
copy div "Hi Wendy, sorry I won't be able to work tomorrow for the 4-9 shift again as my …"
click at [1062, 686] on div "Subject: I cannot work tomorrow for 4-9 shift Gemma Hall Roster Team Gemma Hall…" at bounding box center [1202, 621] width 733 height 795
drag, startPoint x: 1066, startPoint y: 690, endPoint x: 1028, endPoint y: 653, distance: 53.0
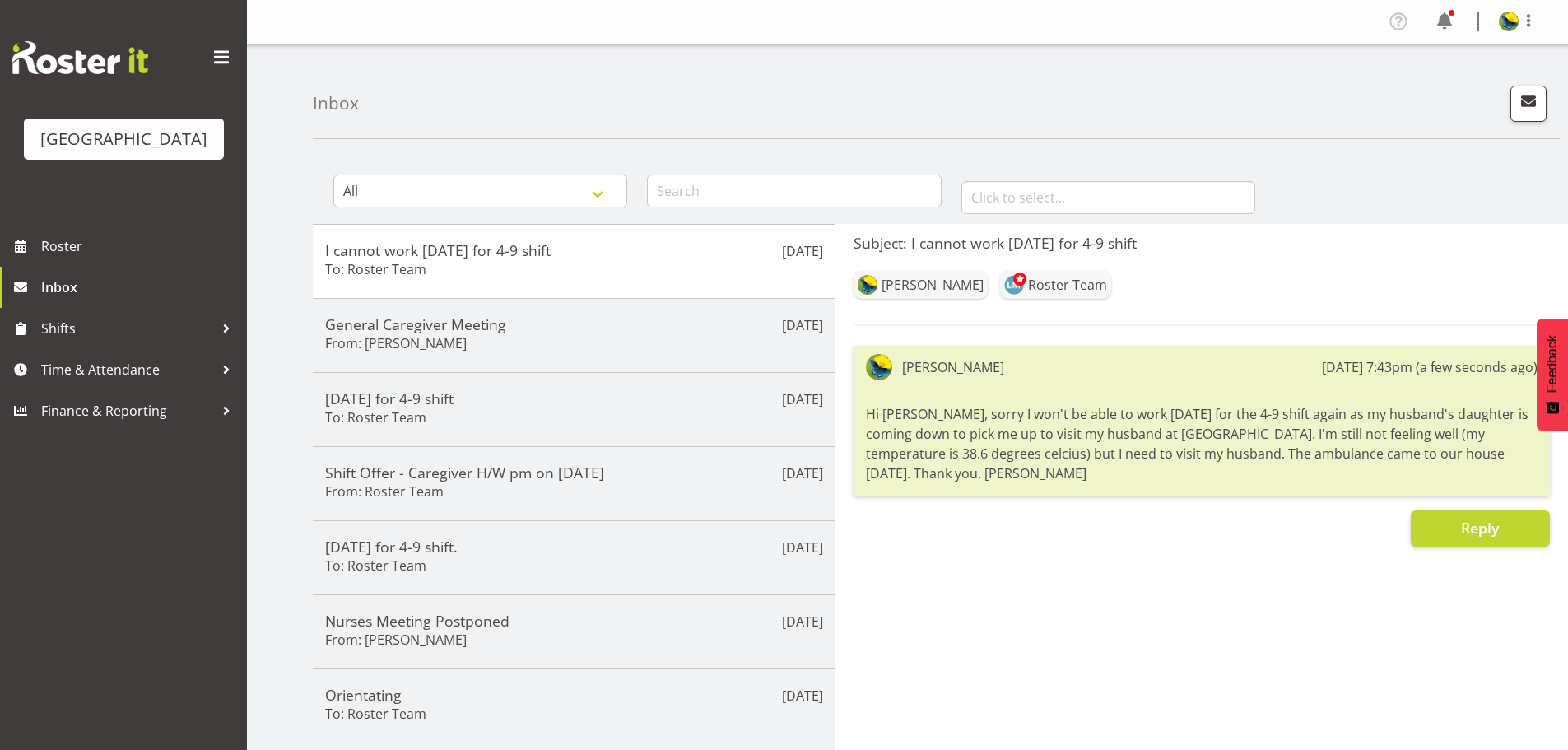
click at [1028, 653] on div "Subject: I cannot work tomorrow for 4-9 shift Gemma Hall Roster Team Gemma Hall…" at bounding box center [1202, 621] width 733 height 795
drag, startPoint x: 999, startPoint y: 686, endPoint x: 966, endPoint y: 650, distance: 48.8
click at [966, 650] on div "Subject: I cannot work tomorrow for 4-9 shift Gemma Hall Roster Team Gemma Hall…" at bounding box center [1202, 621] width 733 height 795
drag, startPoint x: 863, startPoint y: 443, endPoint x: 1485, endPoint y: 509, distance: 625.5
click at [1485, 487] on div "Hi Wendy, sorry I won't be able to work tomorrow for the 4-9 shift again as my …" at bounding box center [1201, 444] width 672 height 88
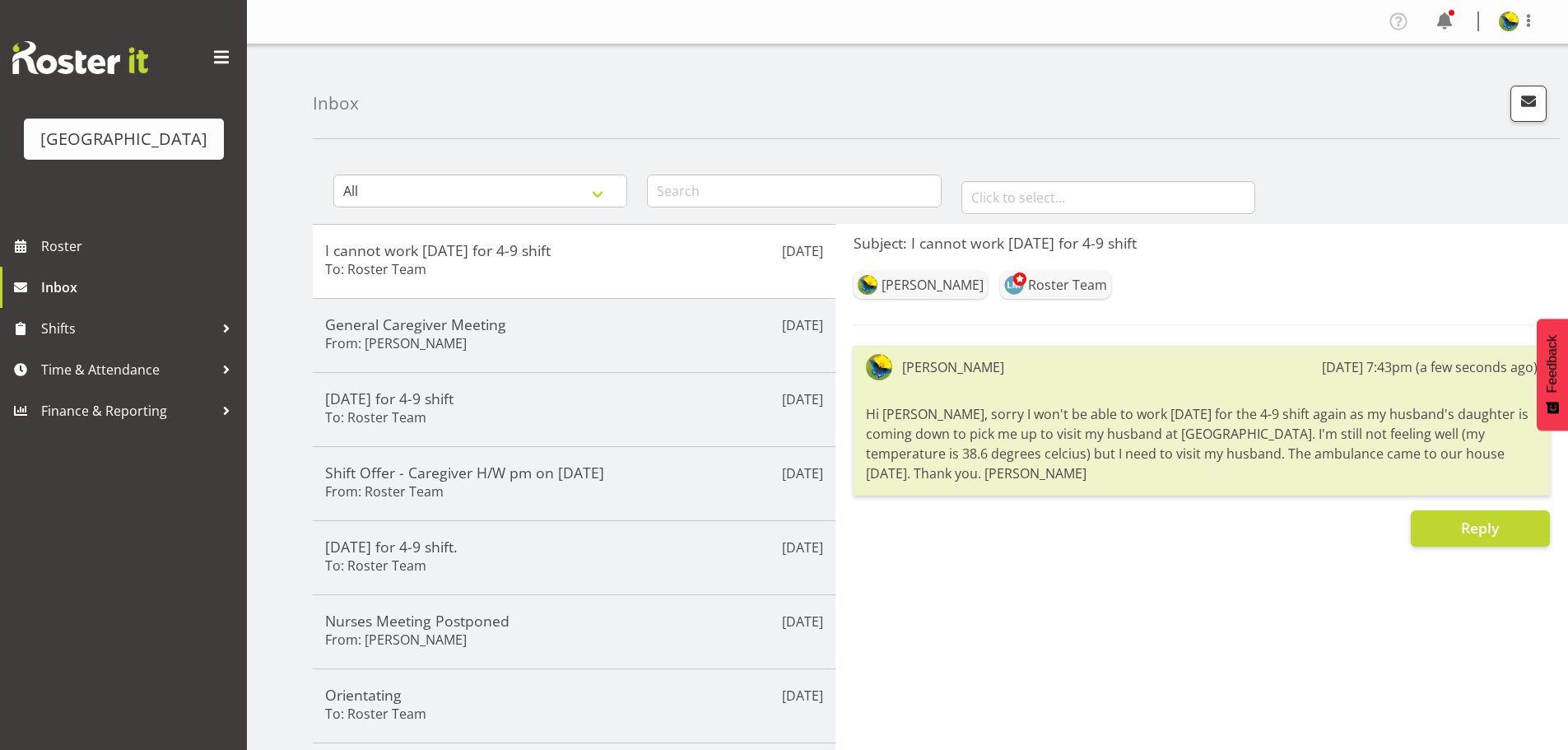
copy div "Hi Wendy, sorry I won't be able to work tomorrow for the 4-9 shift again as my …"
click at [193, 300] on span "Inbox" at bounding box center [140, 287] width 197 height 24
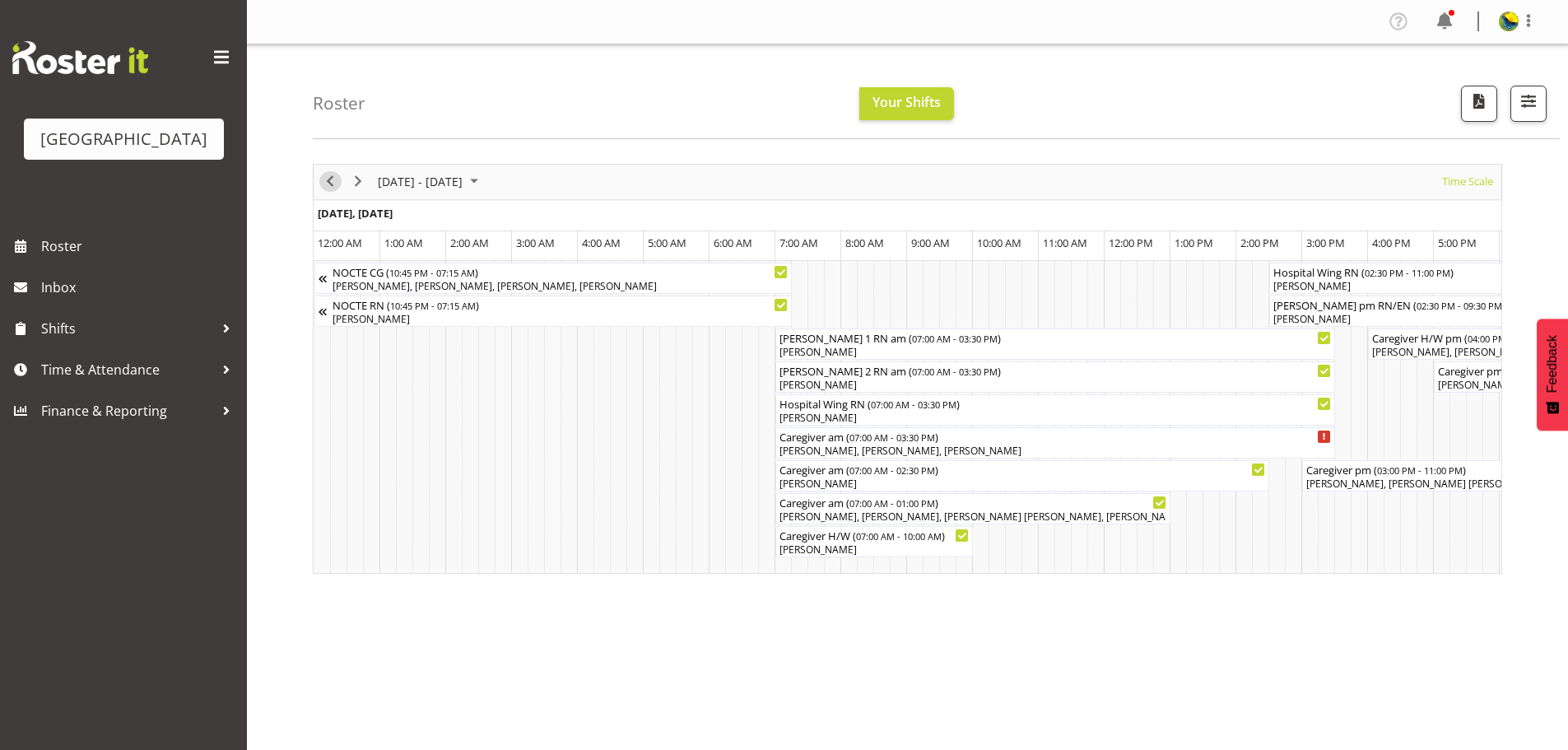
click at [329, 191] on span "Previous" at bounding box center [329, 181] width 19 height 20
click at [328, 190] on span "Previous" at bounding box center [329, 181] width 19 height 20
click at [329, 190] on span "Previous" at bounding box center [329, 181] width 19 height 20
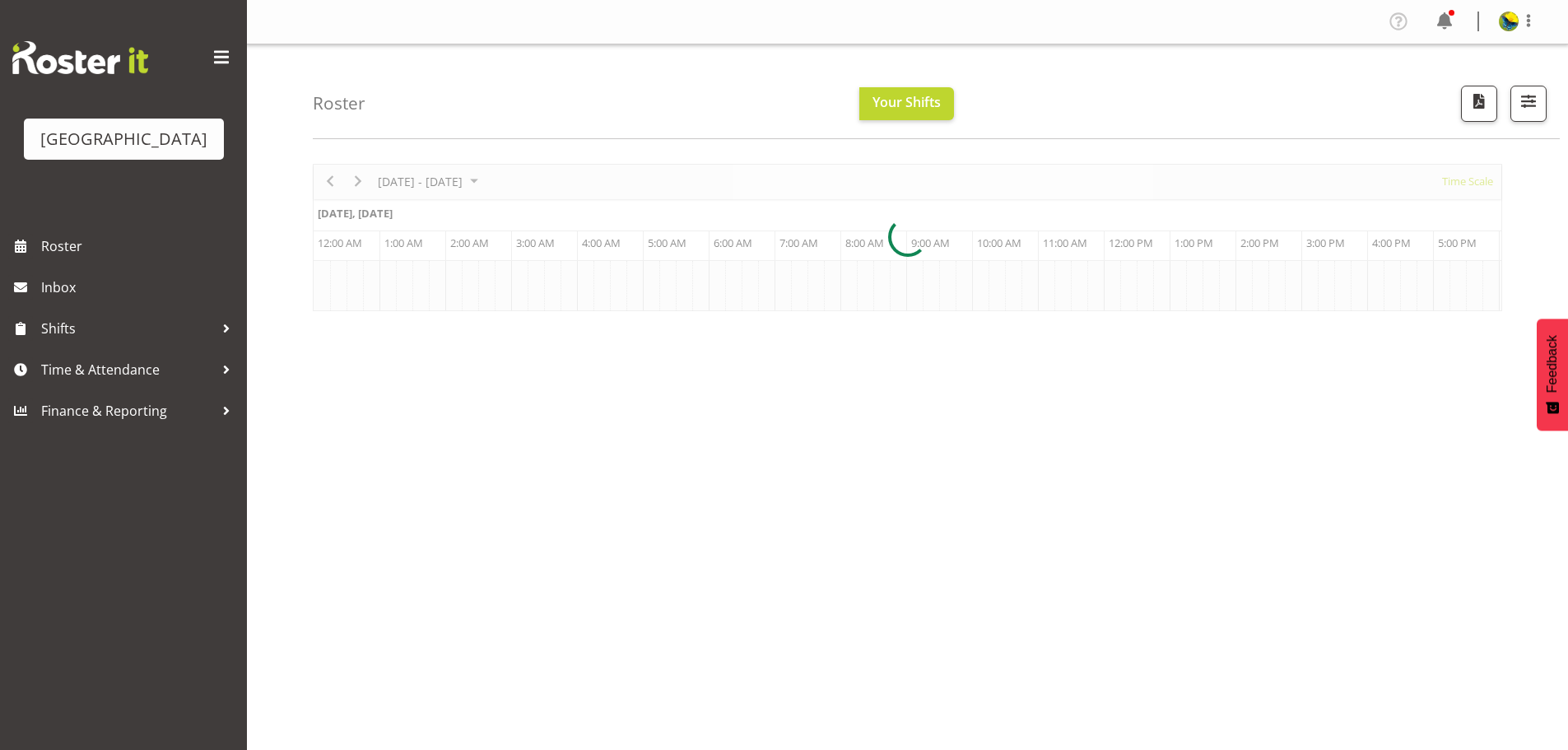
click at [329, 190] on div at bounding box center [907, 237] width 1190 height 147
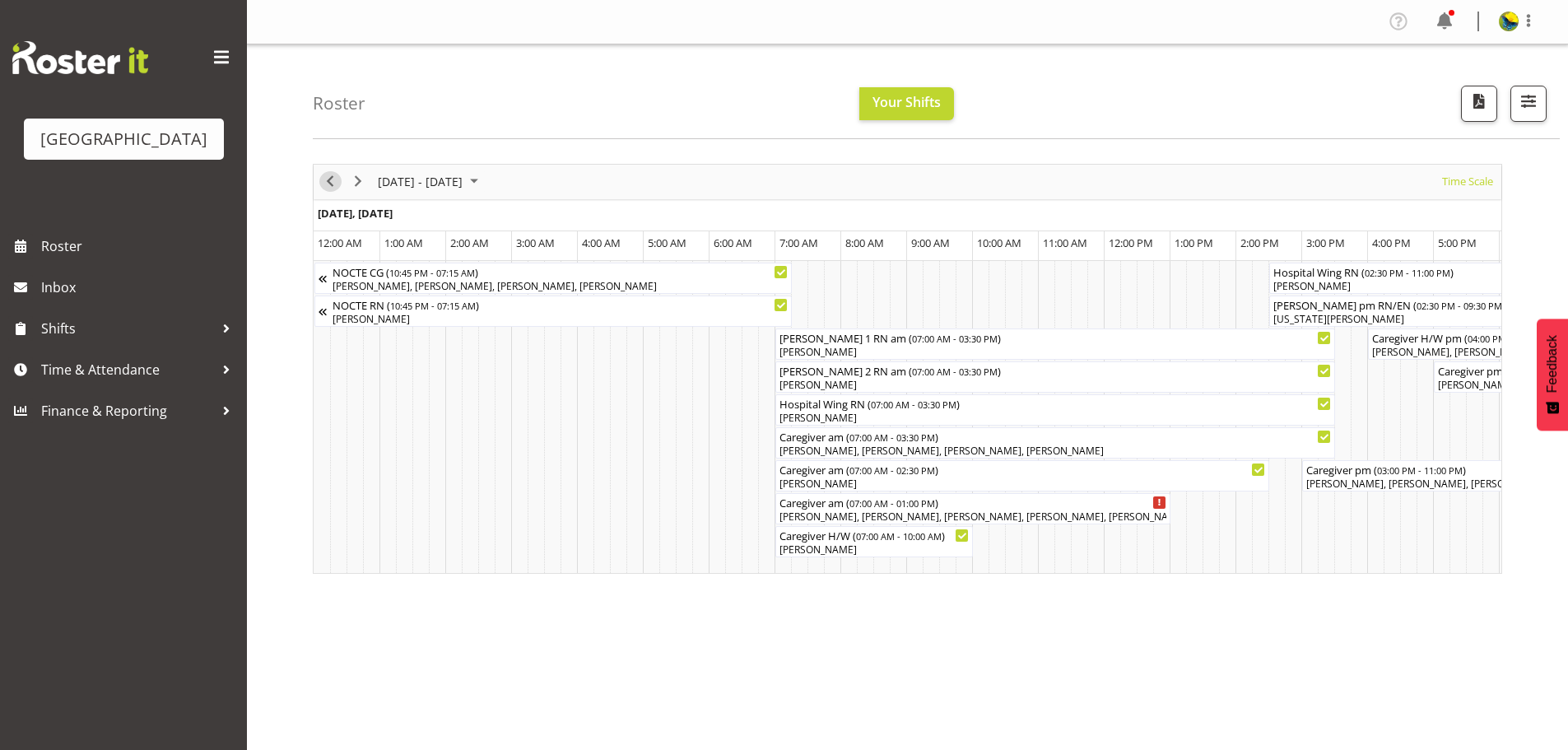
click at [330, 189] on span "Previous" at bounding box center [329, 181] width 19 height 20
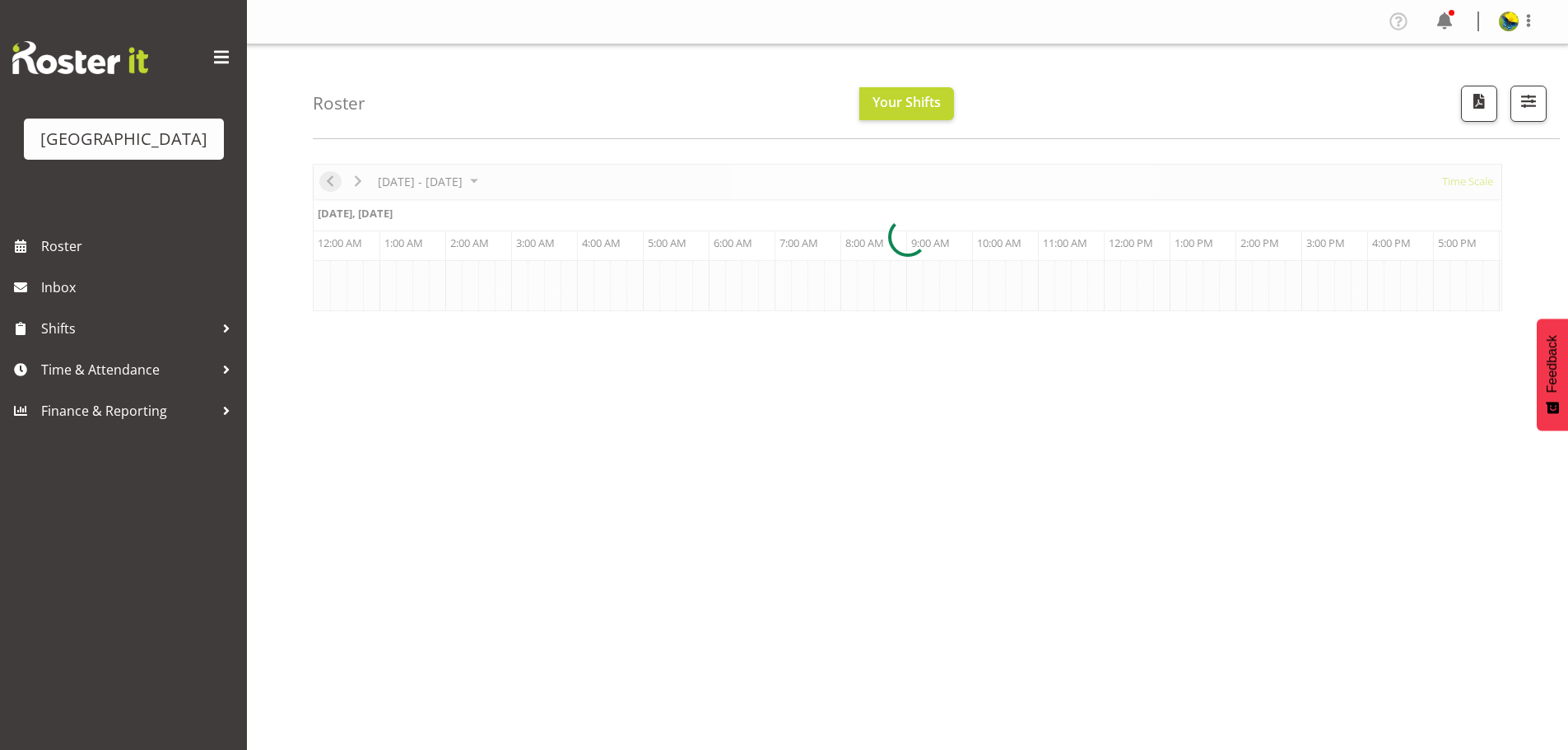
scroll to position [0, 9483]
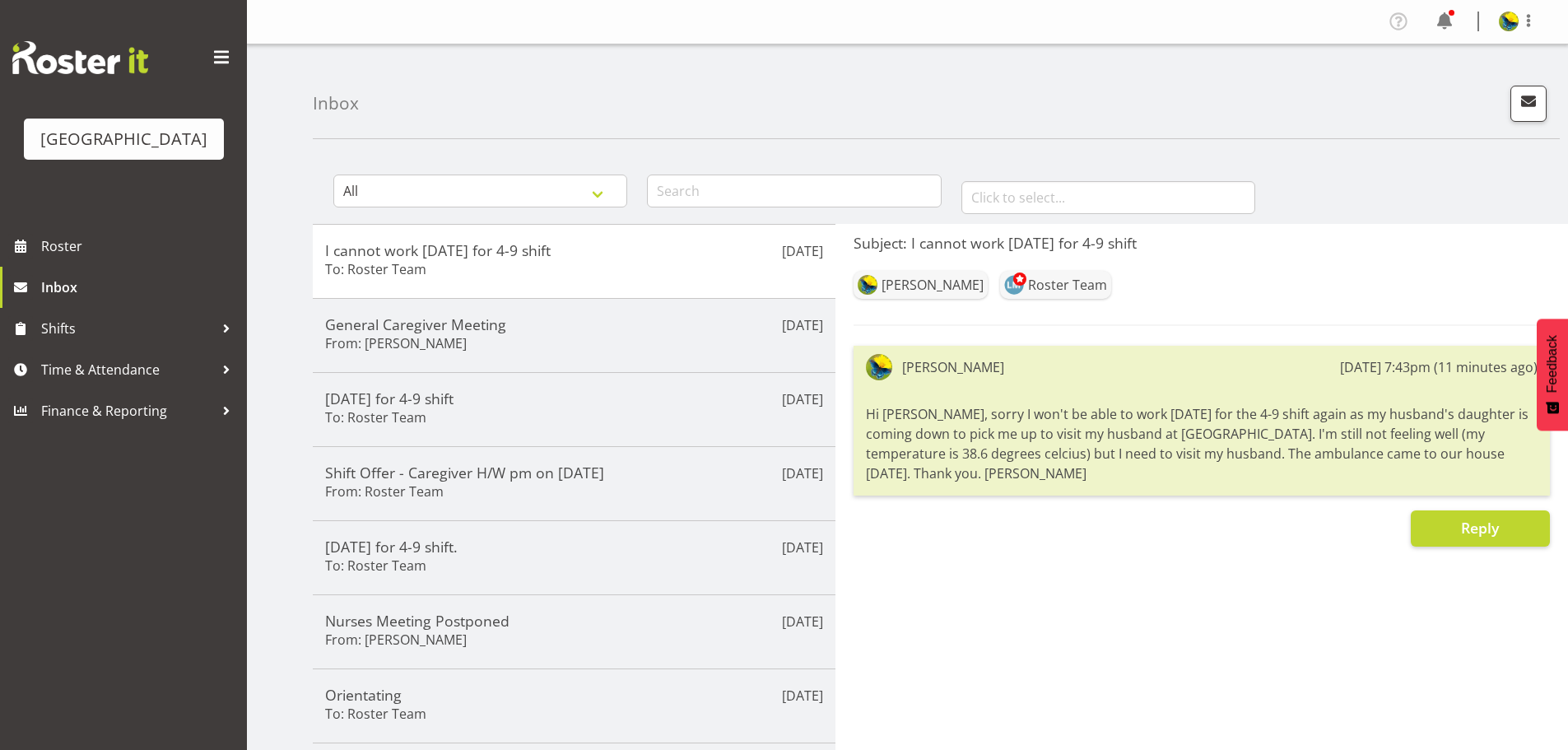
drag, startPoint x: 1518, startPoint y: 113, endPoint x: 1420, endPoint y: 91, distance: 100.4
click at [1416, 89] on div "Inbox" at bounding box center [936, 92] width 1247 height 94
drag, startPoint x: 1501, startPoint y: 110, endPoint x: 1349, endPoint y: 81, distance: 154.7
click at [1349, 81] on div "Inbox" at bounding box center [936, 92] width 1247 height 94
click at [1518, 112] on span "button" at bounding box center [1528, 100] width 21 height 21
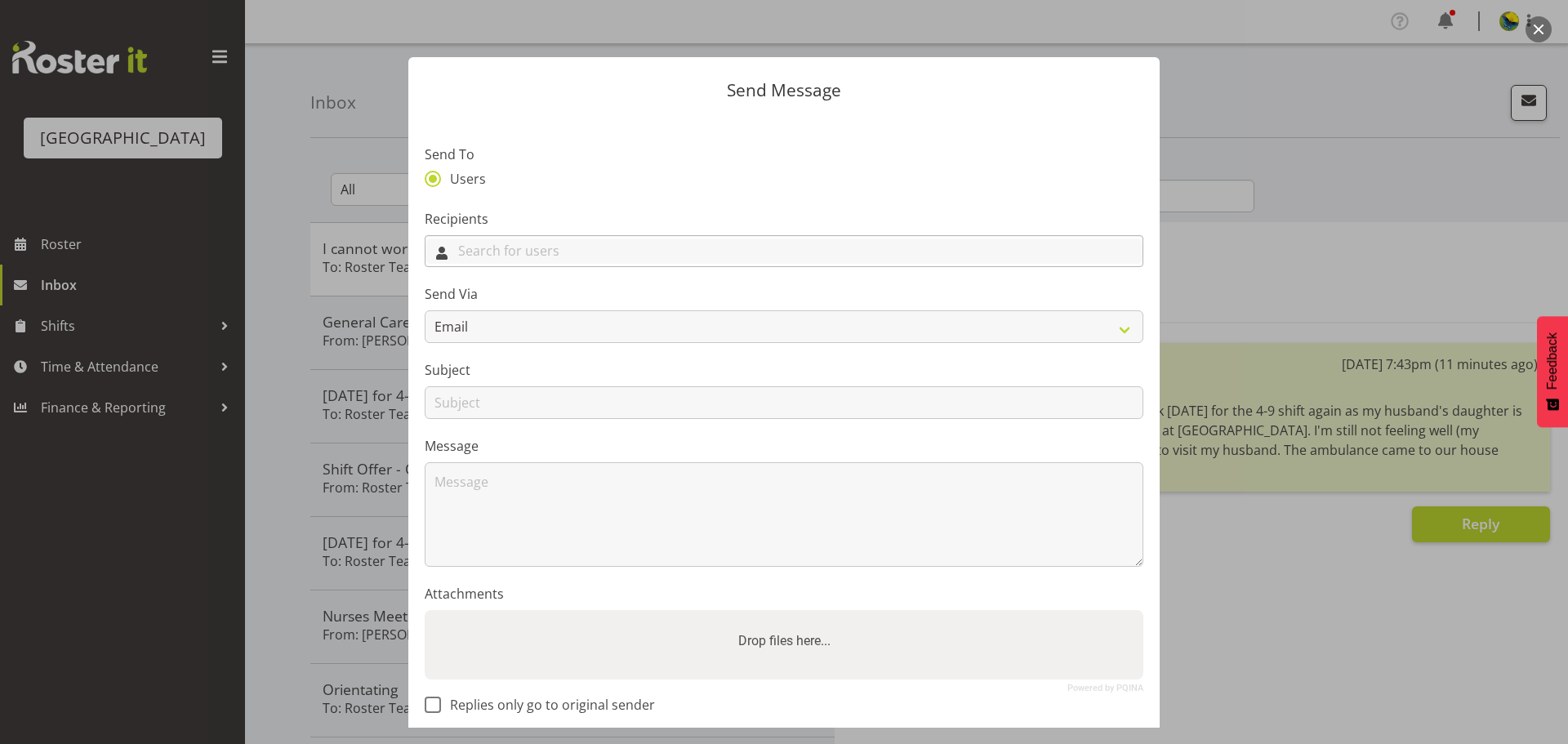
click at [779, 259] on input "text" at bounding box center [784, 251] width 717 height 25
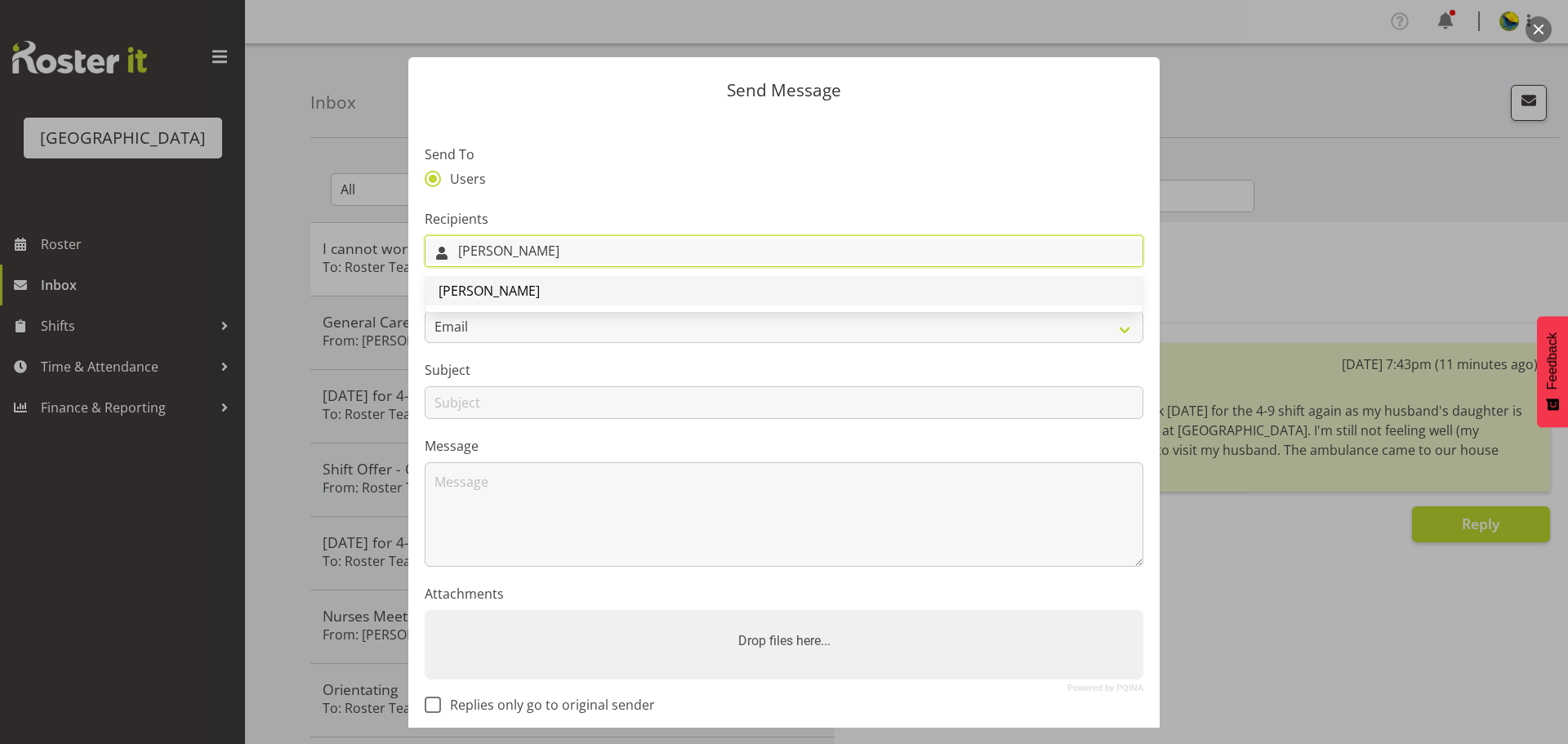
type input "lesley"
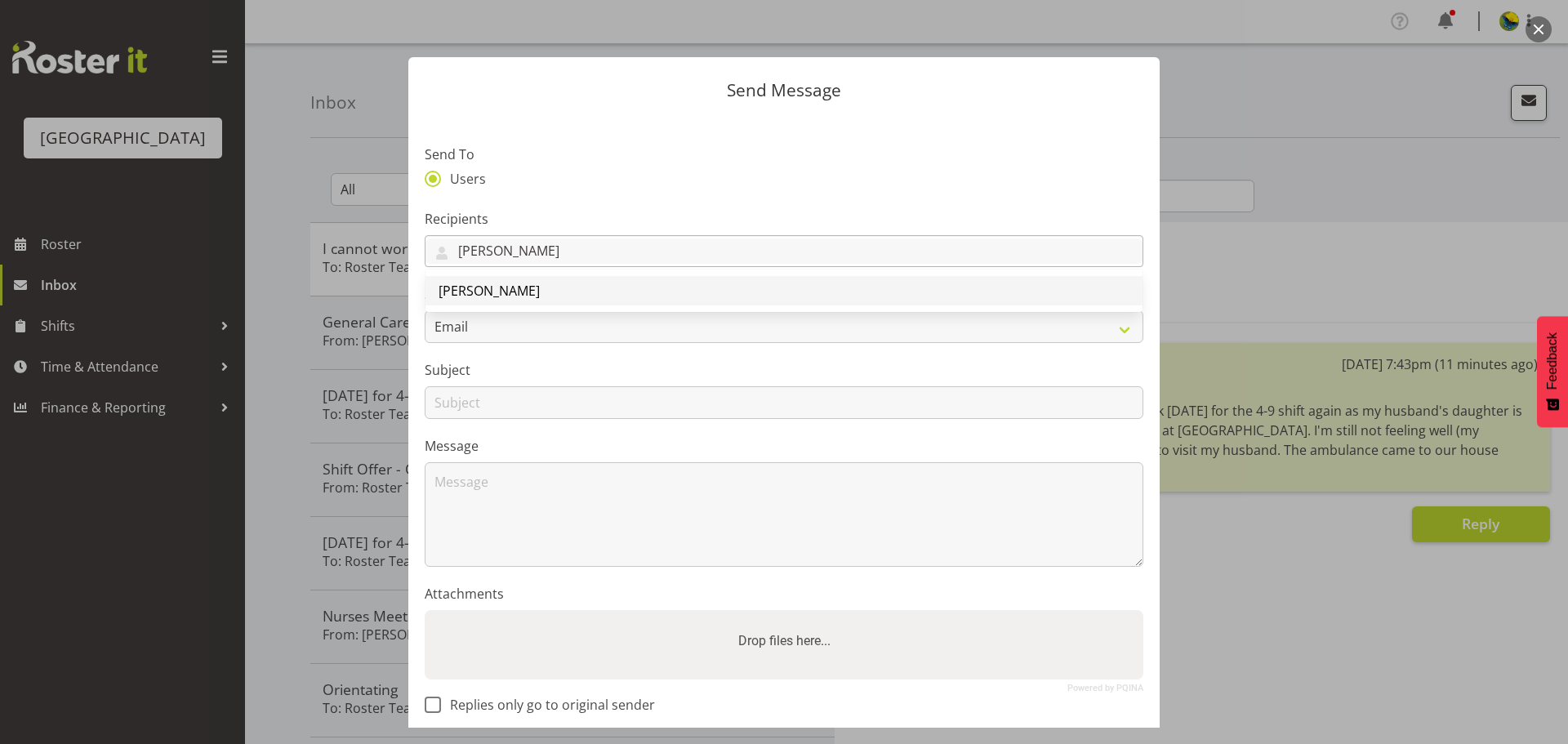
click at [707, 305] on link "[PERSON_NAME]" at bounding box center [784, 290] width 717 height 29
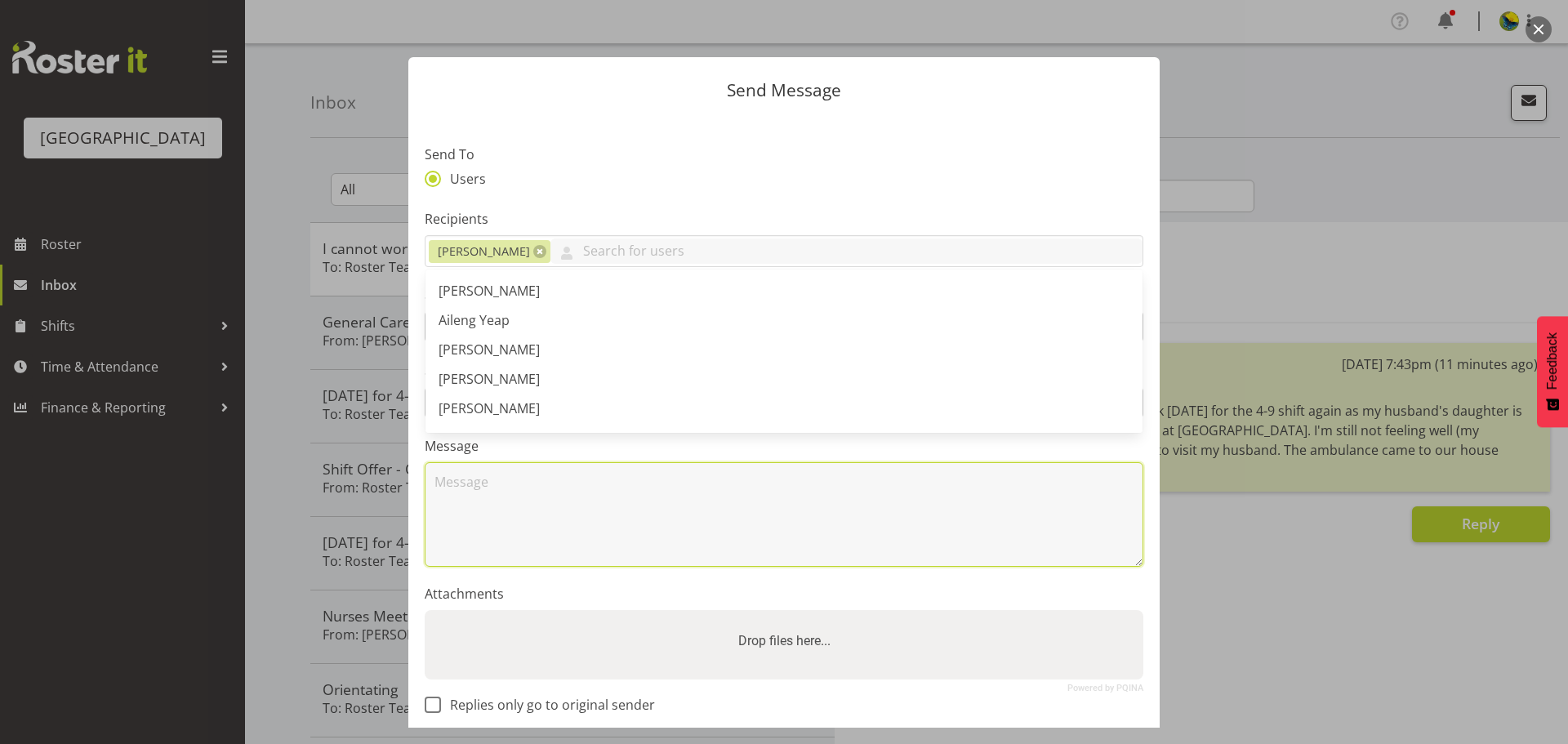
click at [692, 553] on textarea at bounding box center [784, 514] width 719 height 104
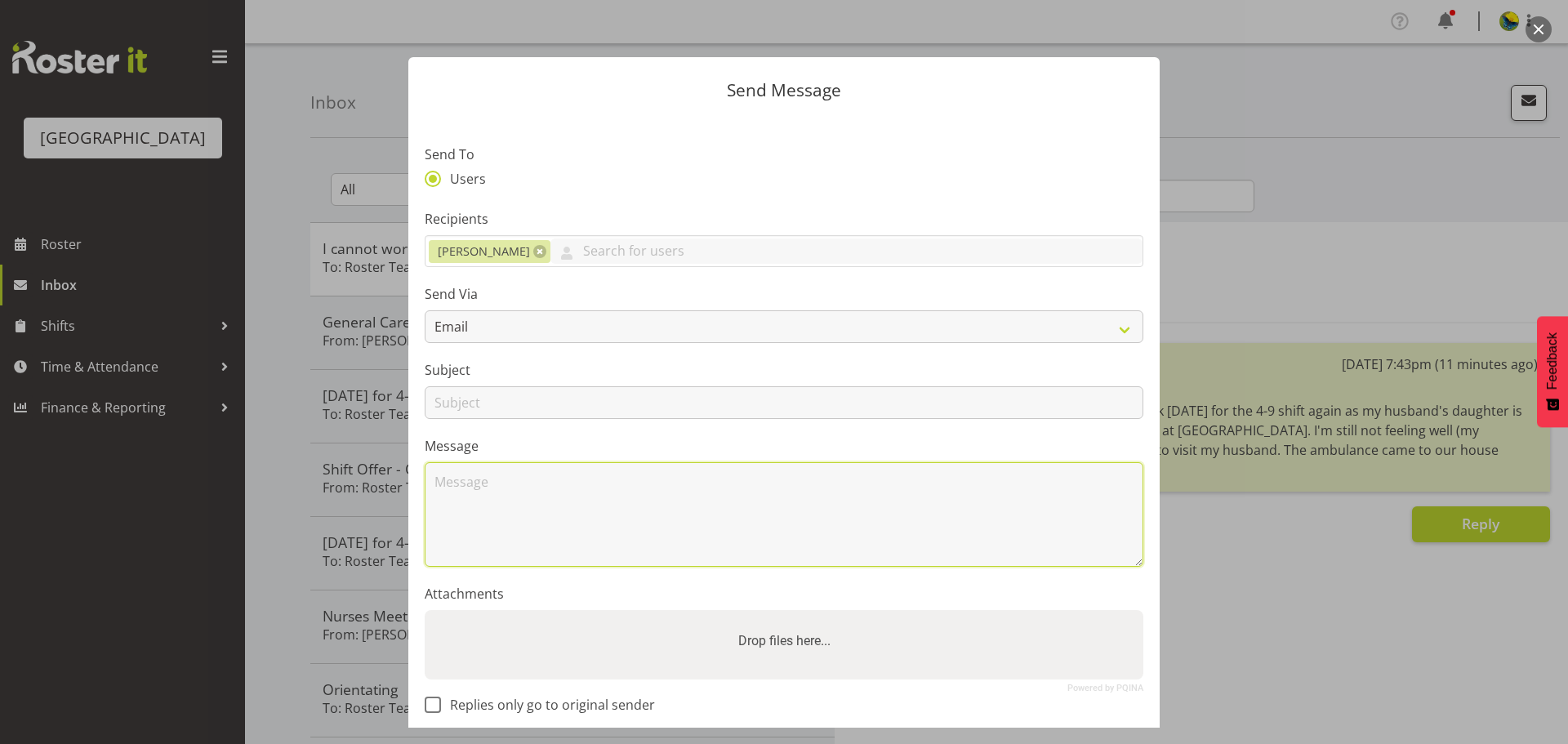
paste textarea "Hi Wendy, sorry I won't be able to work tomorrow for the 4-9 shift again as my …"
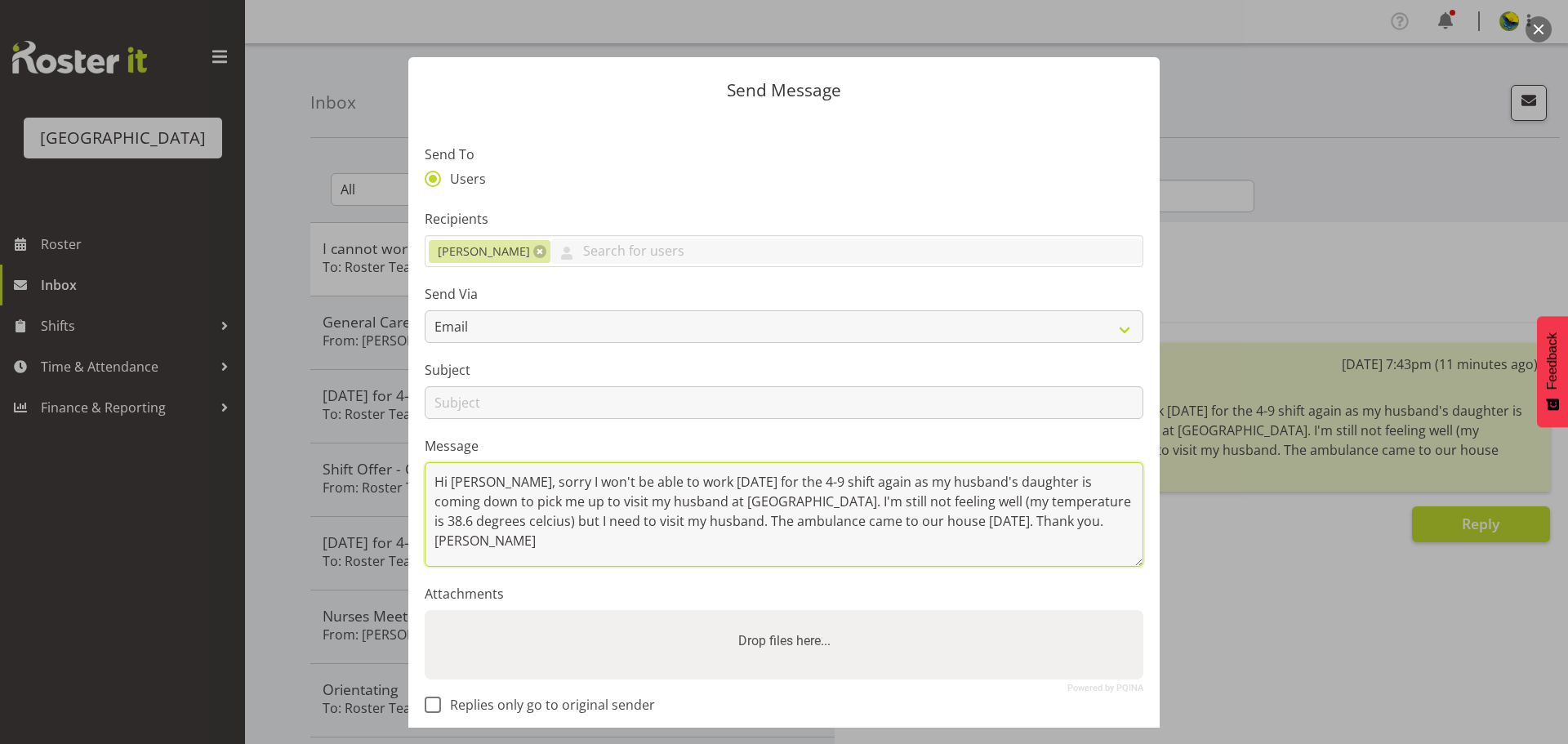
drag, startPoint x: 455, startPoint y: 523, endPoint x: 498, endPoint y: 533, distance: 44.1
click at [498, 533] on textarea "Hi Wendy, sorry I won't be able to work tomorrow for the 4-9 shift again as my …" at bounding box center [784, 514] width 719 height 104
type textarea "Hi Lesley, sorry I won't be able to work tomorrow for the 4-9 shift again as my…"
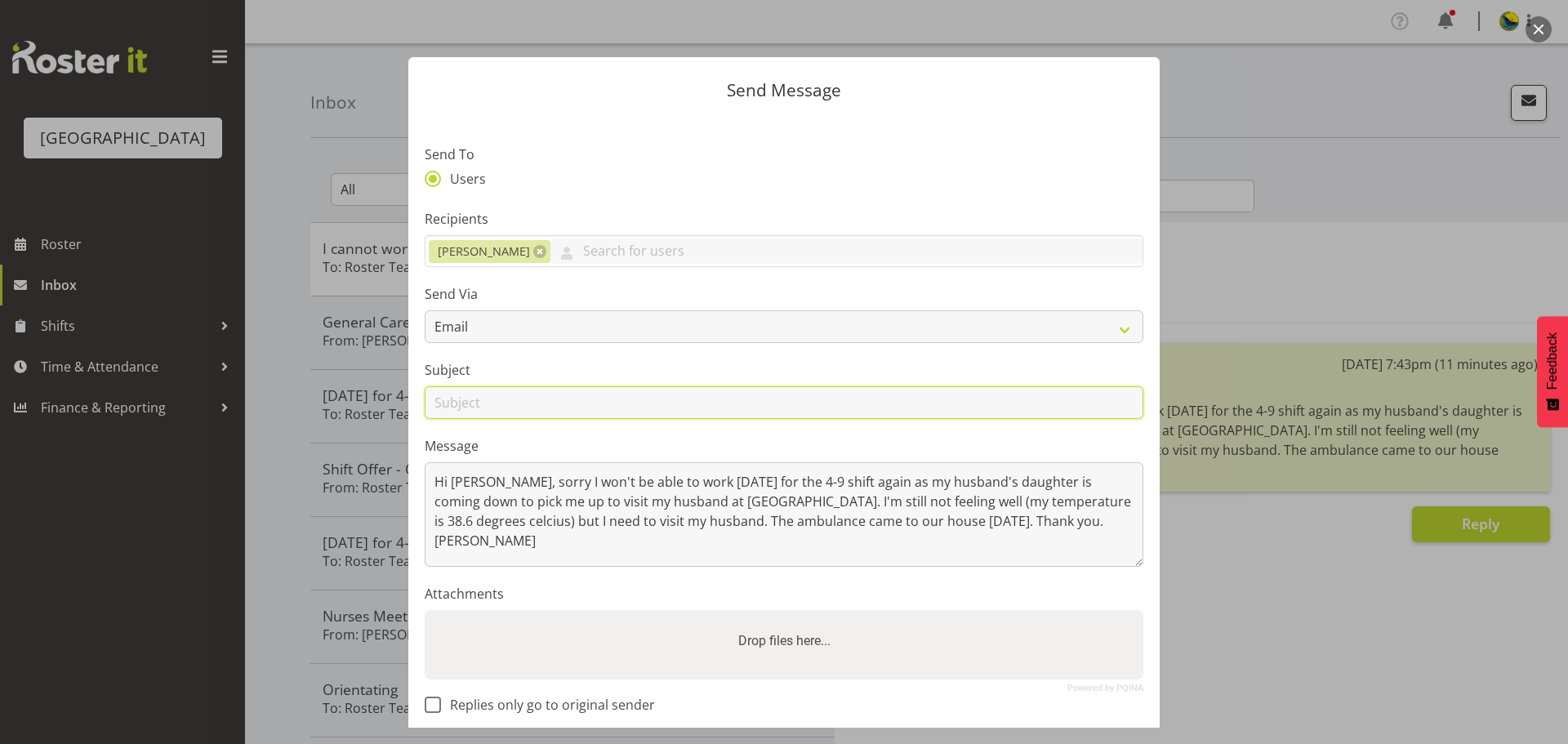
click at [719, 419] on input "text" at bounding box center [784, 402] width 719 height 33
paste input "I can't work tomorrow from 4-9."
type input "I can't work tomorrow from 4-9 shift"
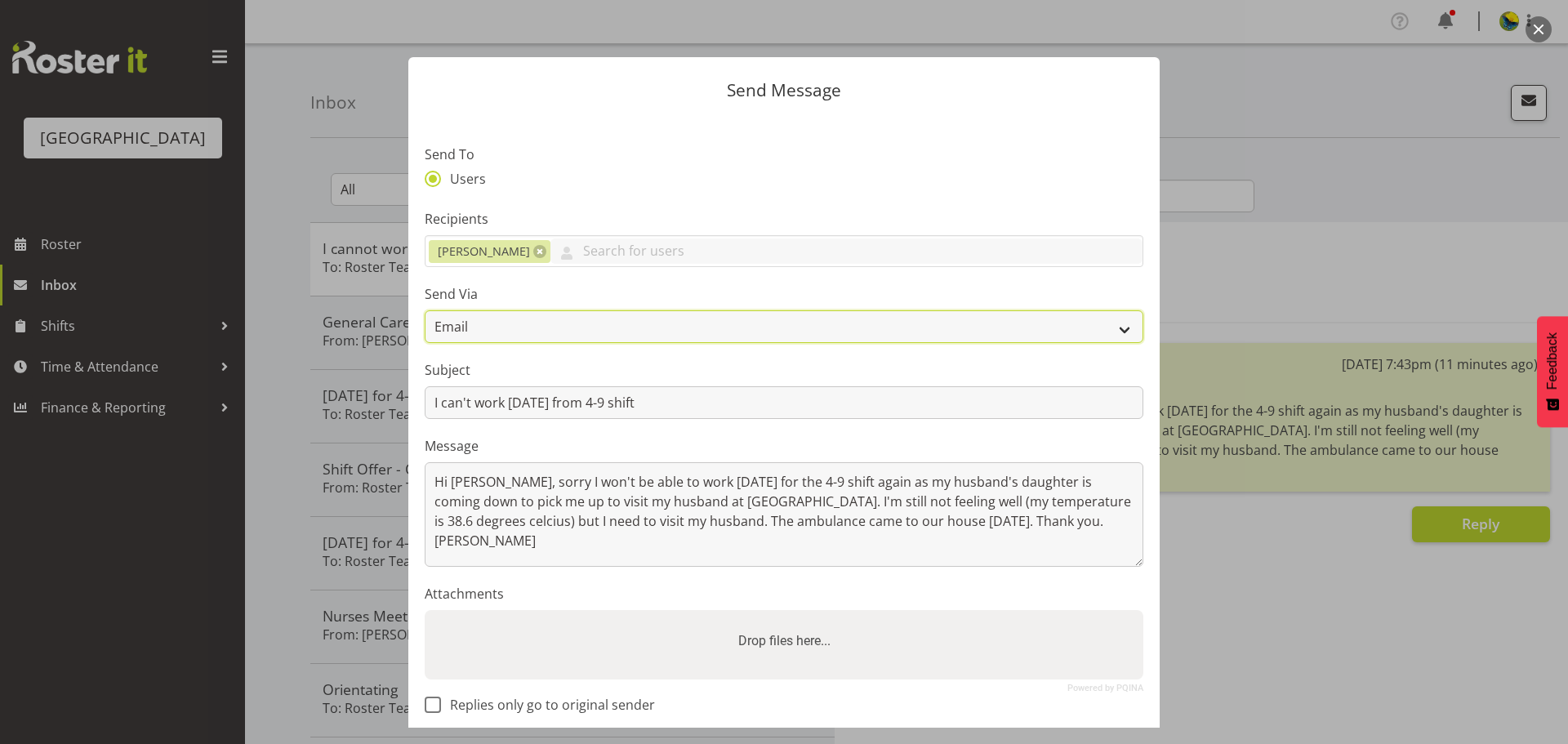
click at [637, 343] on select "Email SMS" at bounding box center [784, 326] width 719 height 33
select select "sms"
click at [425, 333] on select "Email SMS" at bounding box center [784, 326] width 719 height 33
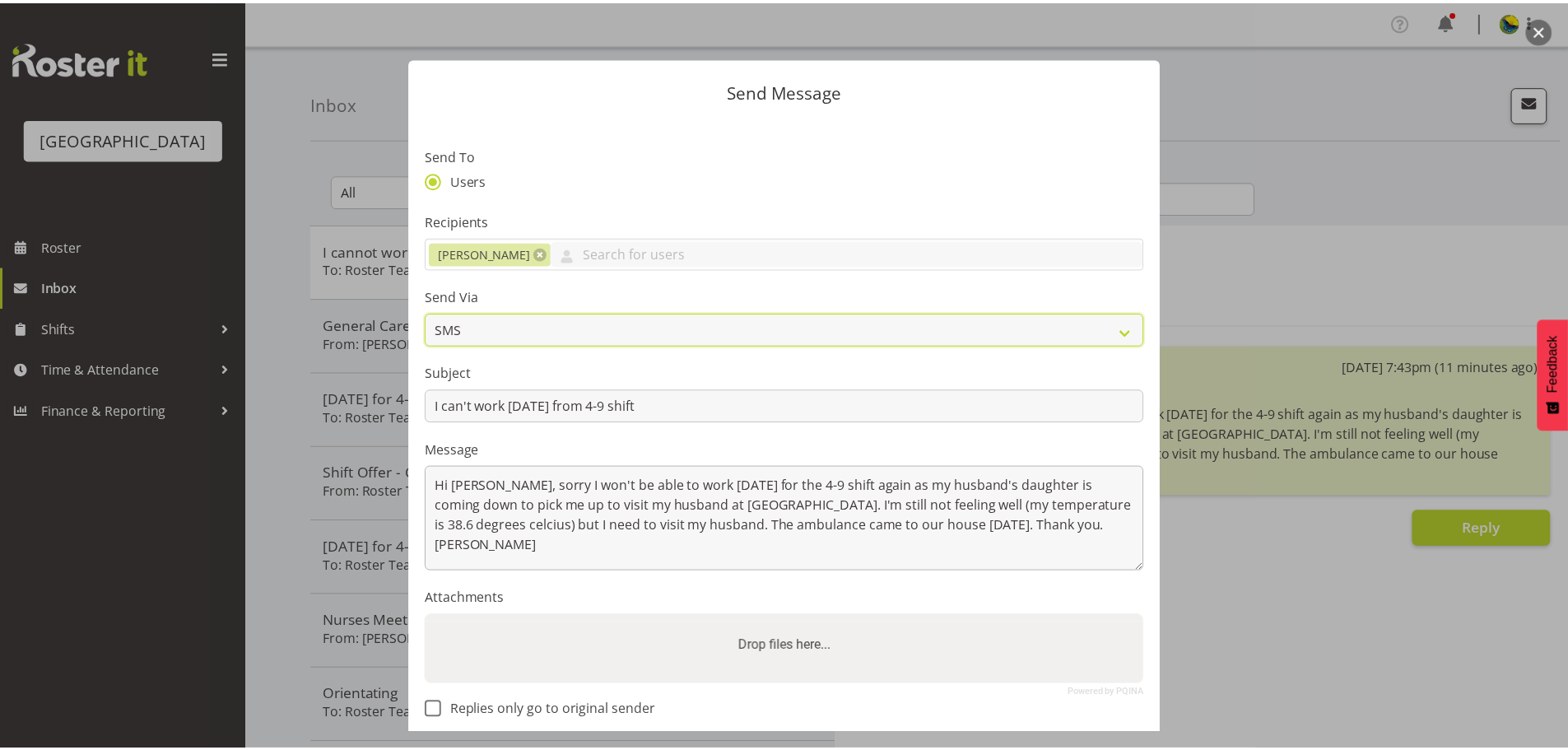
scroll to position [152, 0]
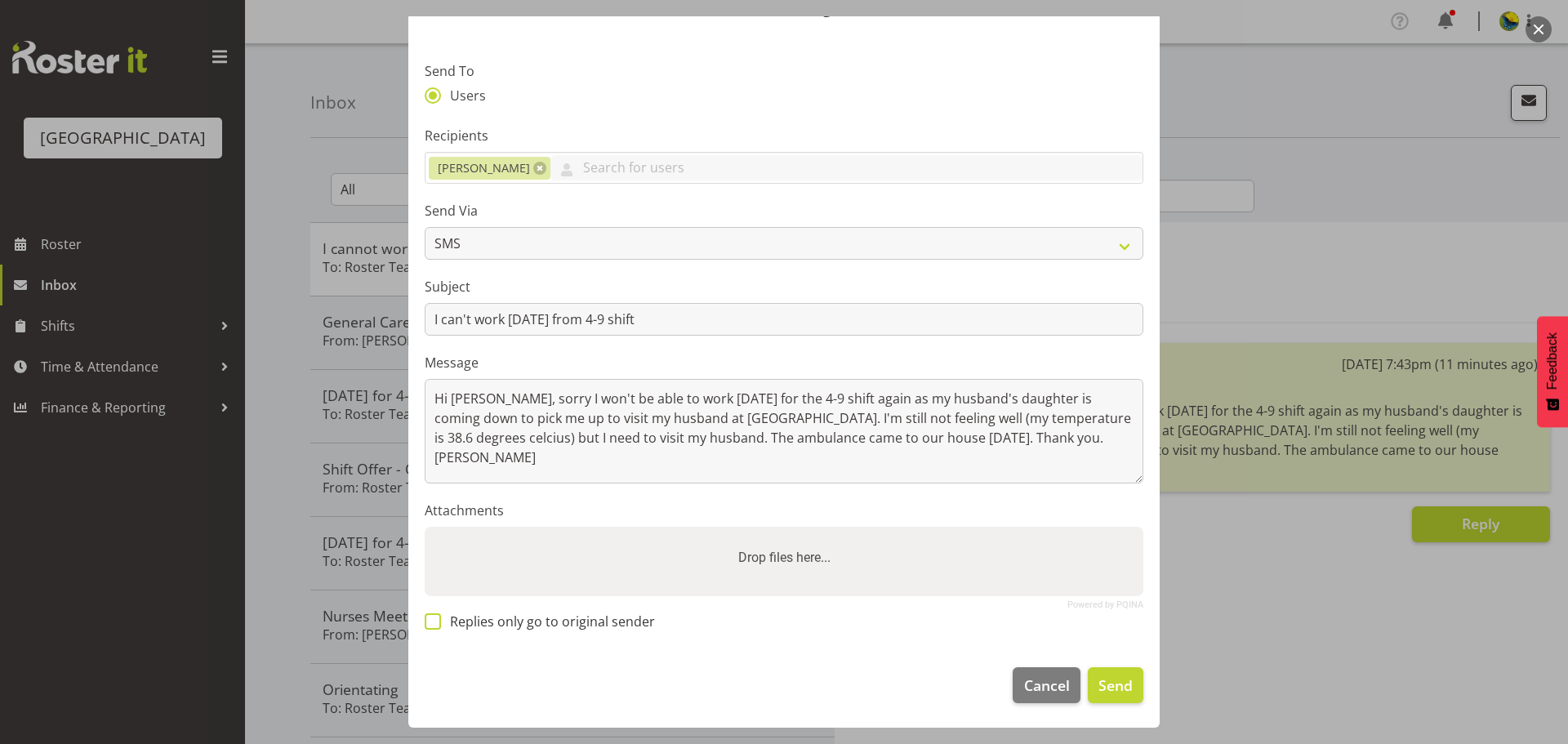
click at [434, 614] on span at bounding box center [433, 622] width 17 height 17
click at [434, 617] on input "Replies only go to original sender" at bounding box center [430, 622] width 11 height 11
checkbox input "true"
click at [1098, 696] on button "Send" at bounding box center [1115, 685] width 55 height 36
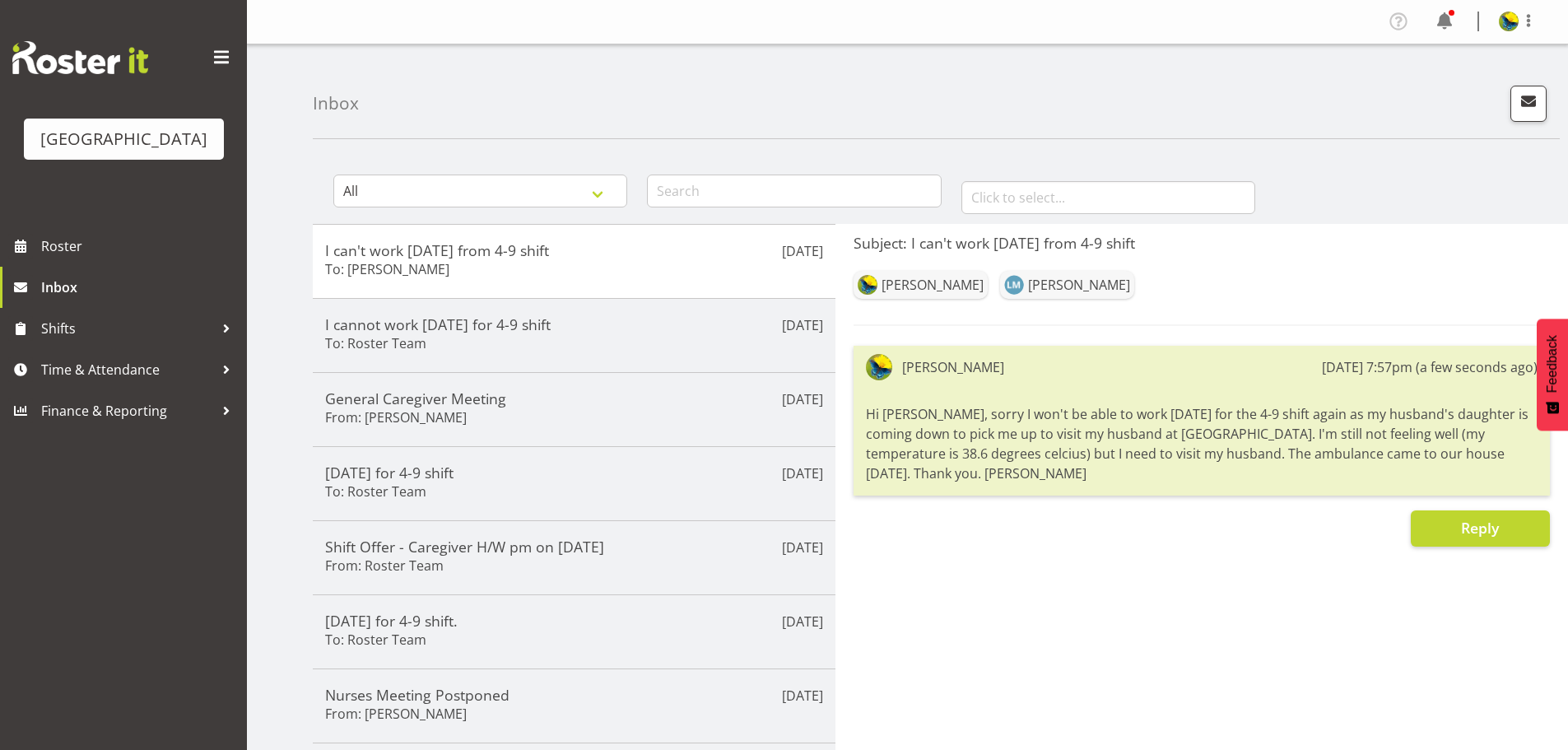
click at [1130, 637] on div "Subject: I can't work tomorrow from 4-9 shift Gemma Hall Lesley McKen Gemma Hal…" at bounding box center [1202, 621] width 733 height 795
